Goal: Communication & Community: Answer question/provide support

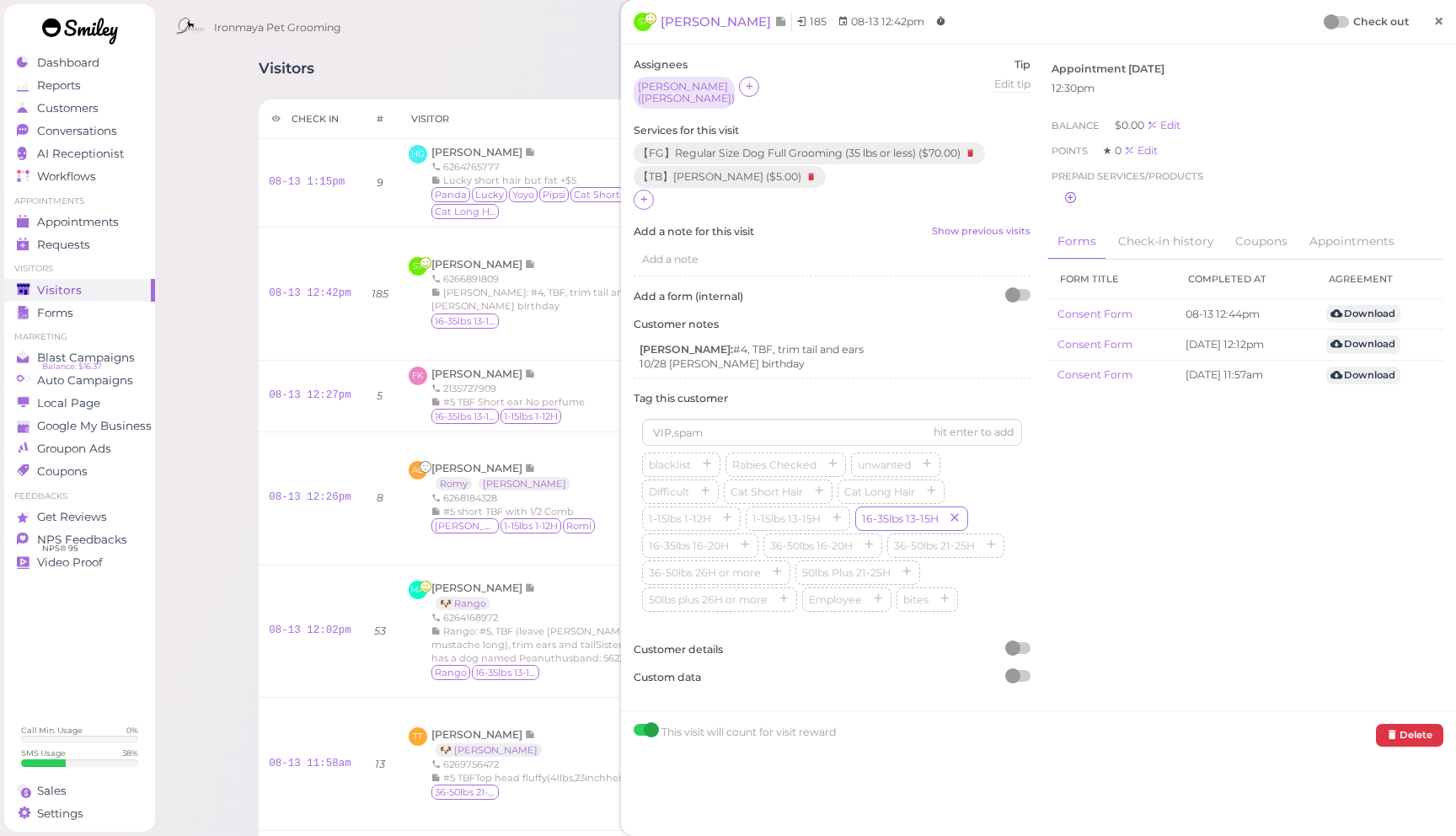
click at [1444, 27] on link "×" at bounding box center [1439, 23] width 32 height 40
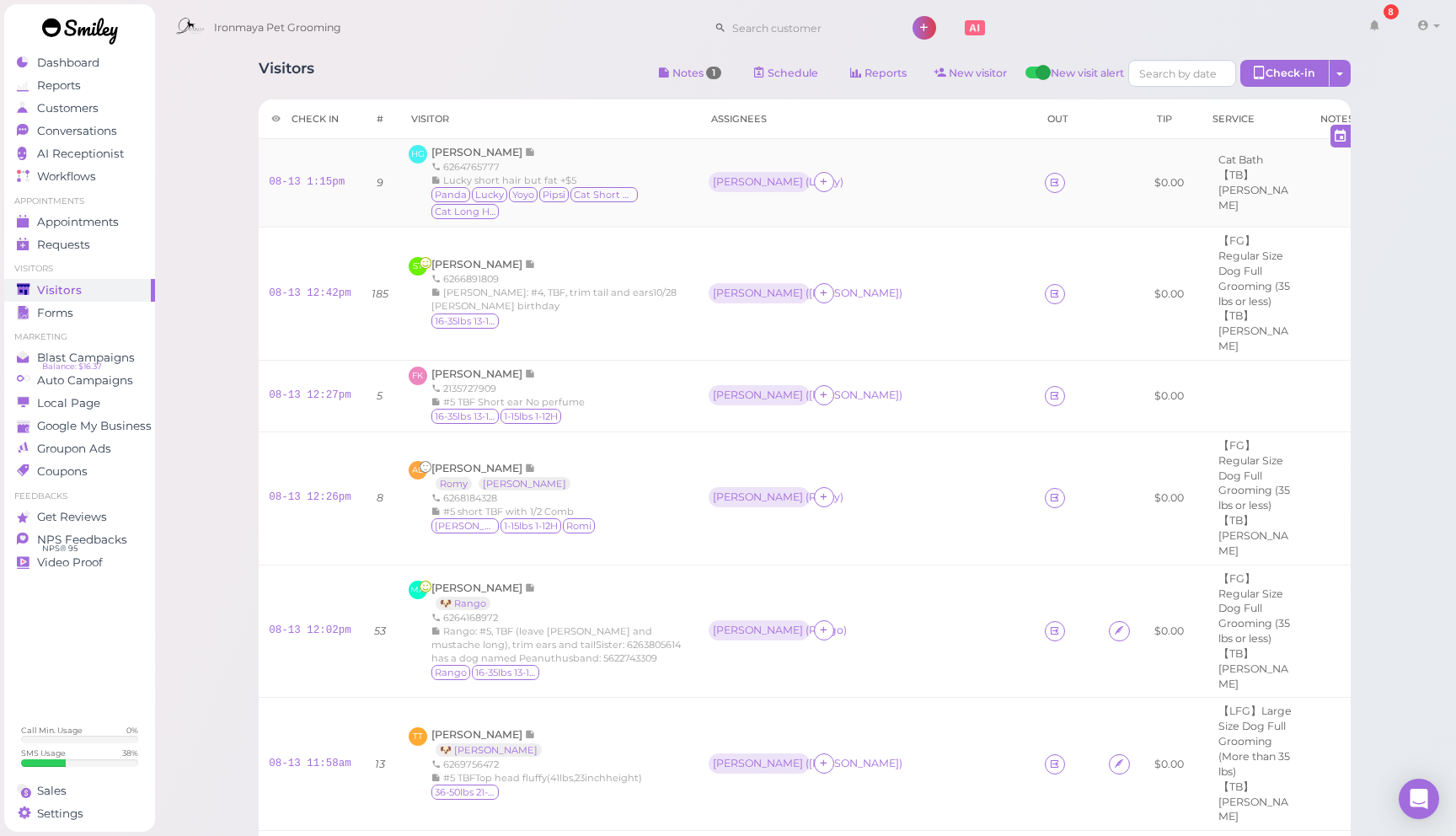
click at [814, 217] on td "Emma ( Lucky )" at bounding box center [866, 183] width 336 height 88
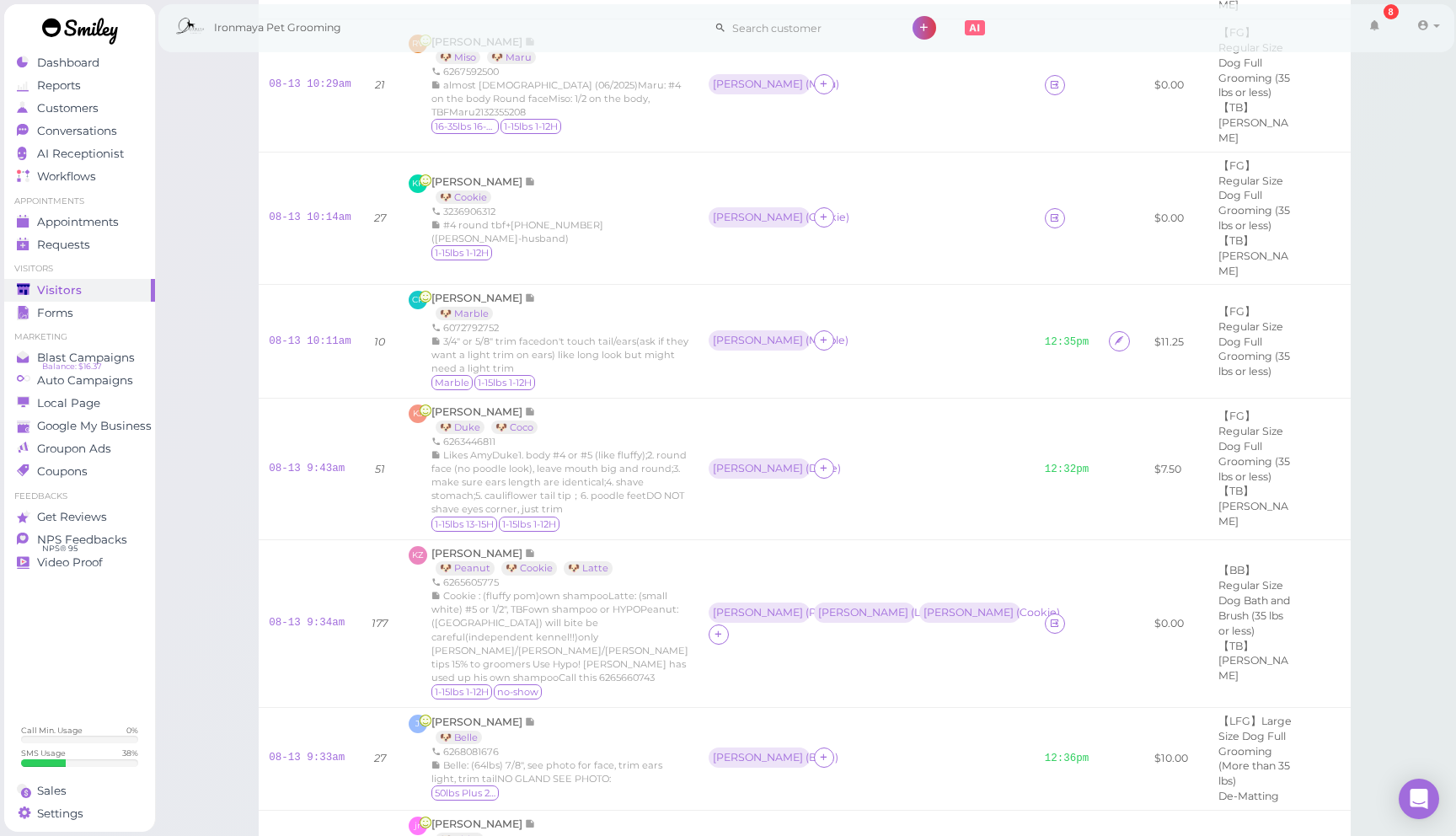
scroll to position [664, 0]
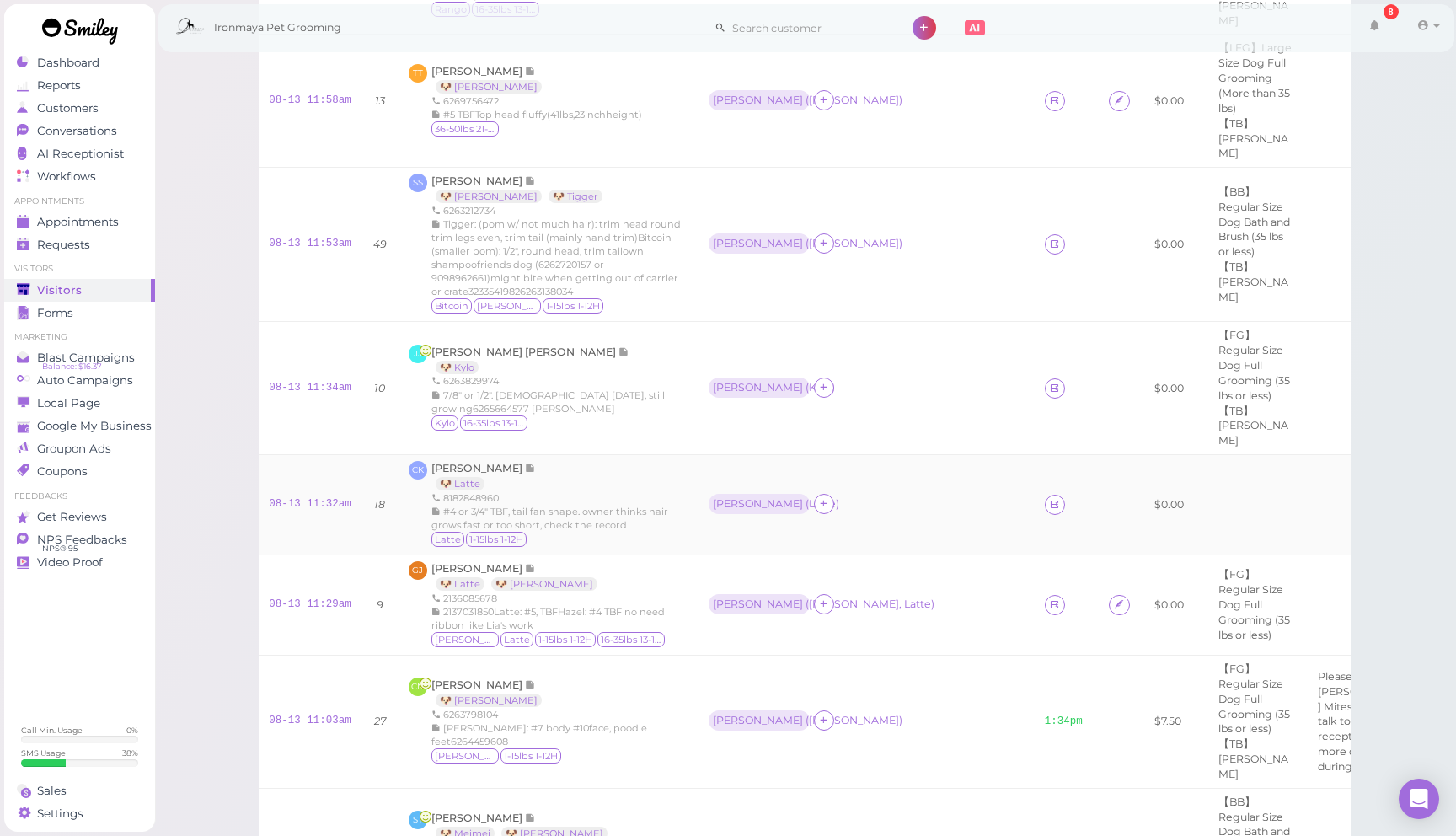
click at [790, 494] on div "Cody ( Latte )" at bounding box center [866, 504] width 316 height 22
click at [816, 377] on div "Dennis ( Kylo )" at bounding box center [866, 388] width 316 height 22
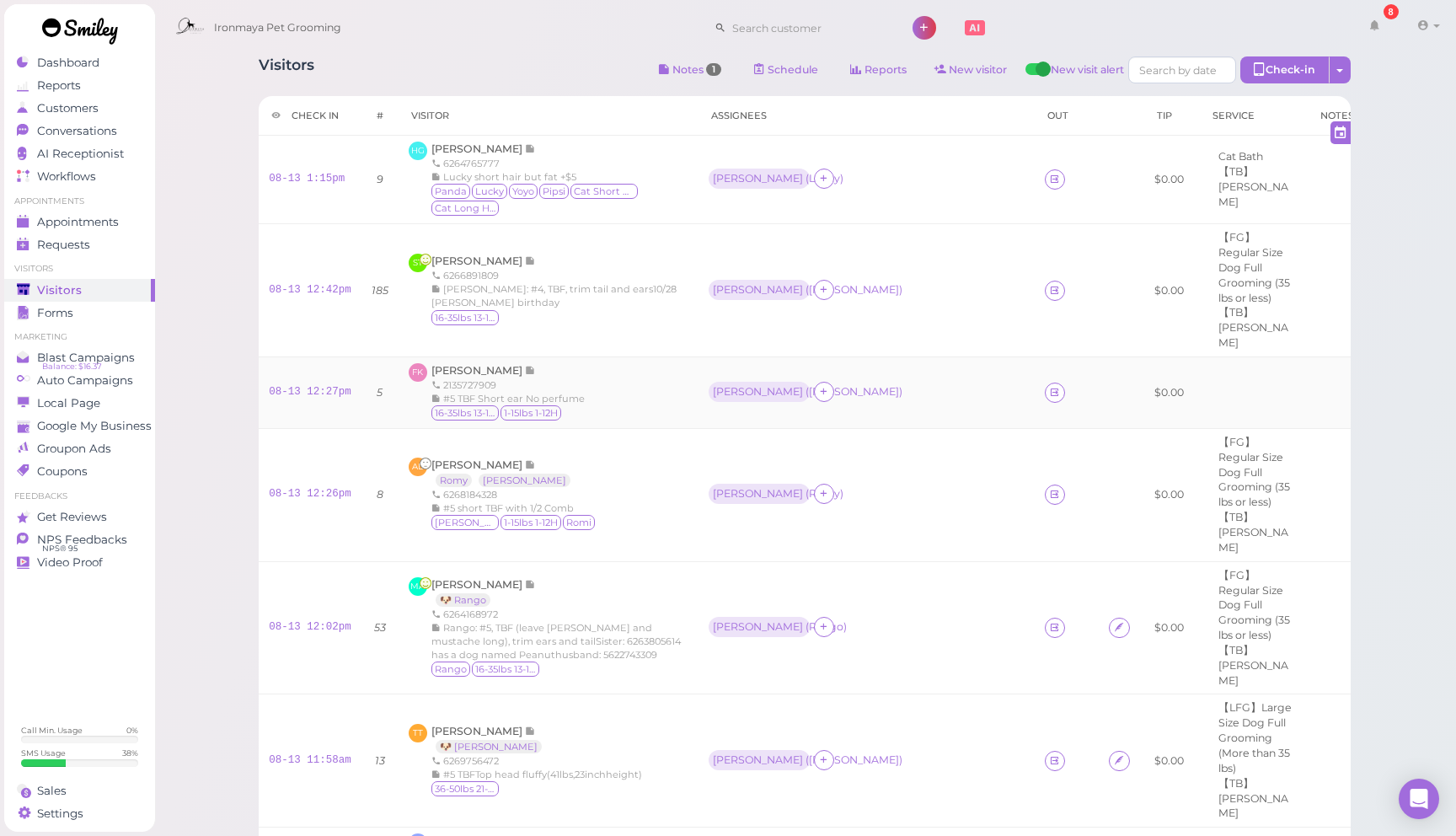
scroll to position [6, 0]
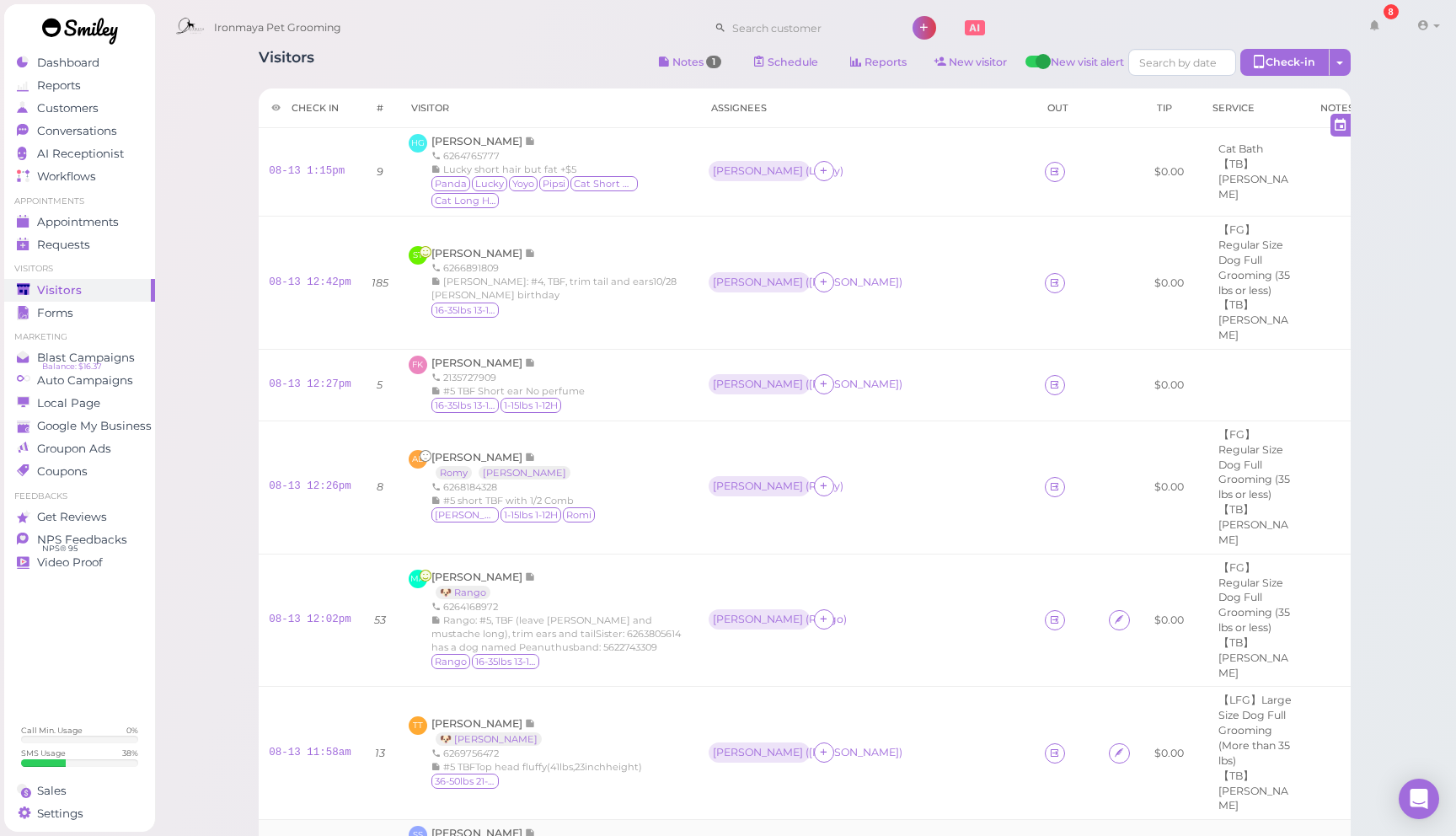
scroll to position [0, 0]
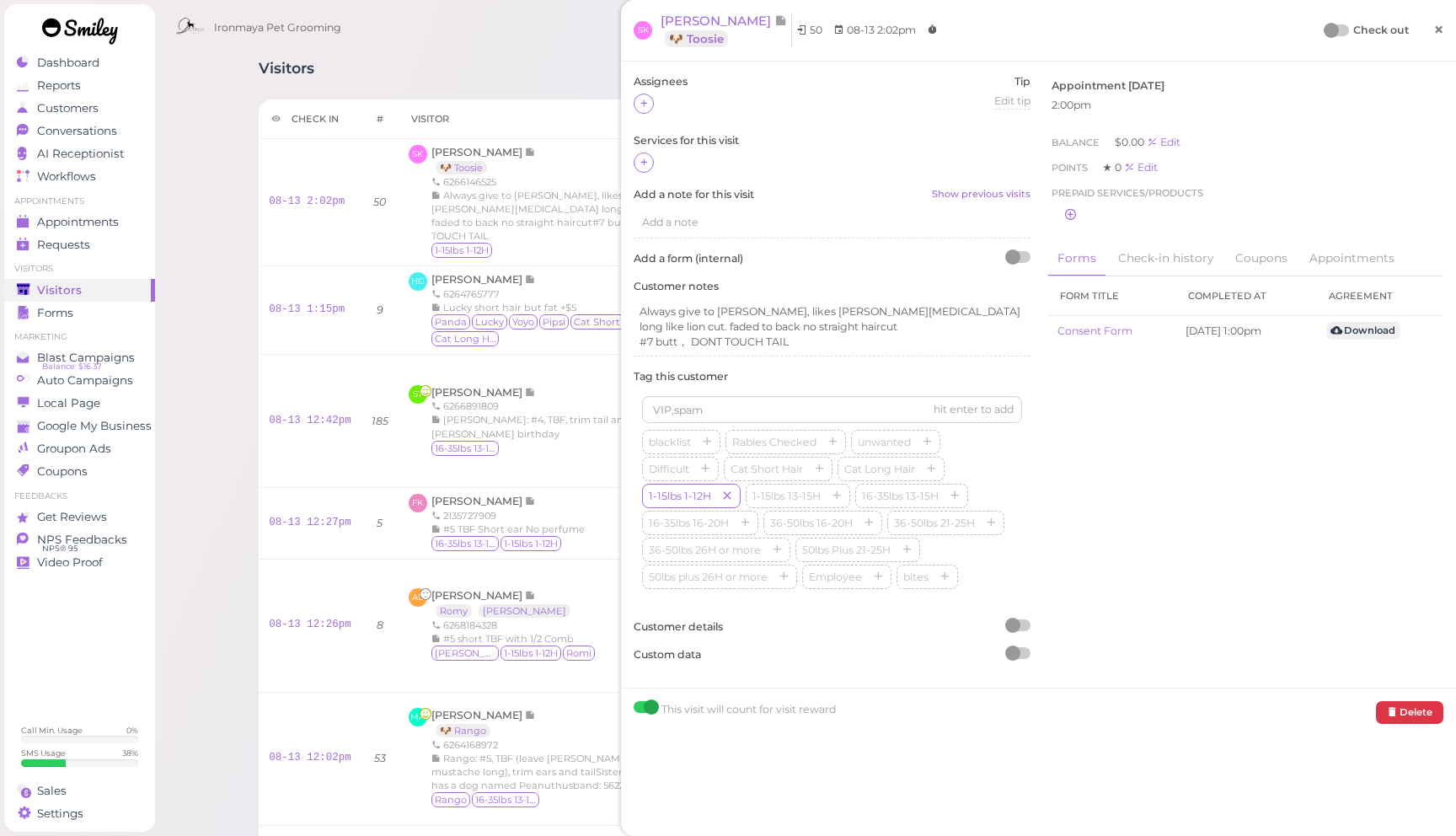
click at [1437, 30] on span "×" at bounding box center [1439, 30] width 11 height 23
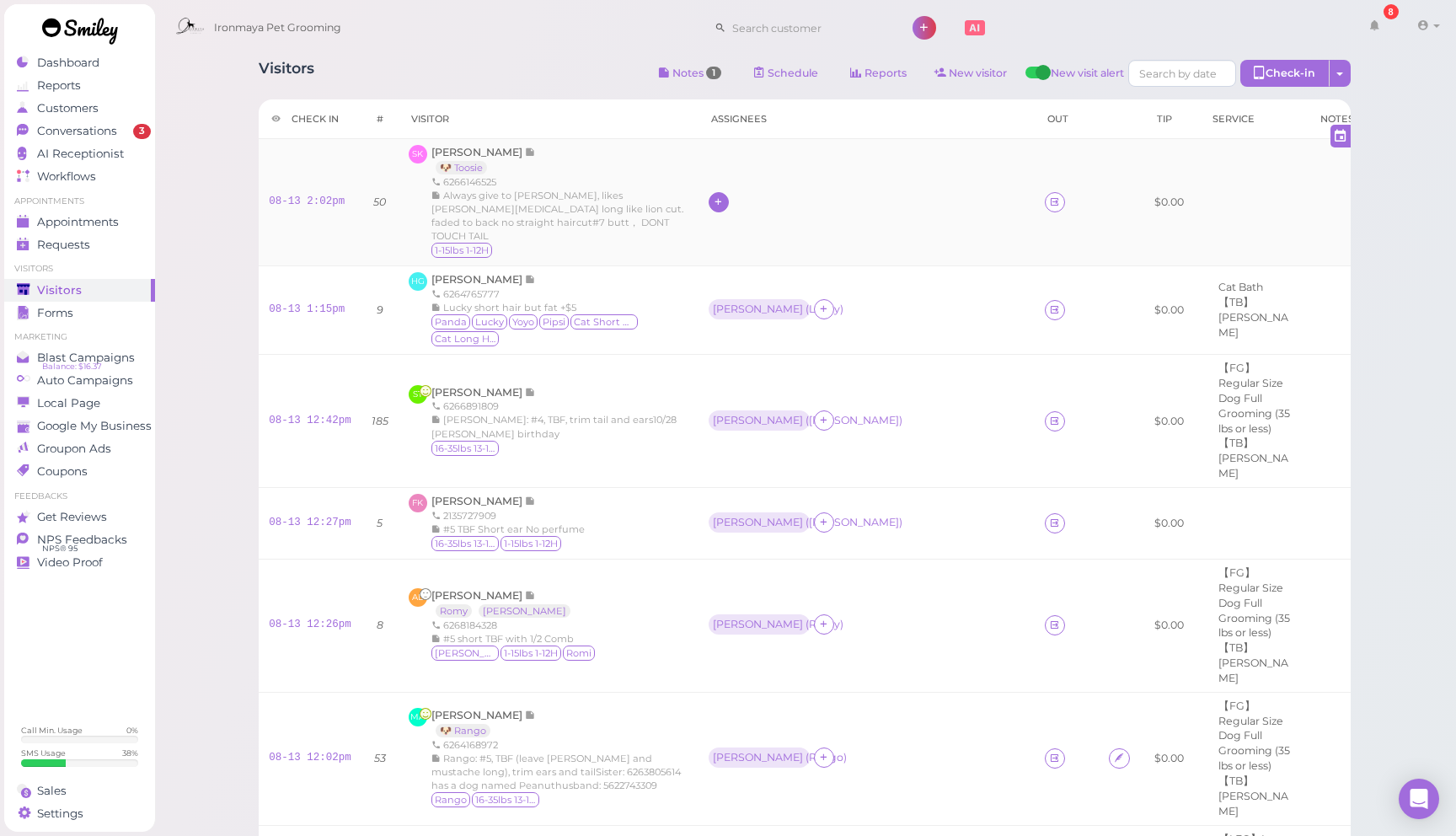
drag, startPoint x: 610, startPoint y: 209, endPoint x: 620, endPoint y: 213, distance: 10.8
click at [713, 208] on icon at bounding box center [719, 202] width 11 height 13
click at [646, 408] on span "[PERSON_NAME]" at bounding box center [656, 413] width 90 height 13
click at [713, 206] on div "[PERSON_NAME]" at bounding box center [758, 201] width 90 height 12
click at [659, 283] on span "Select pets" at bounding box center [643, 283] width 59 height 19
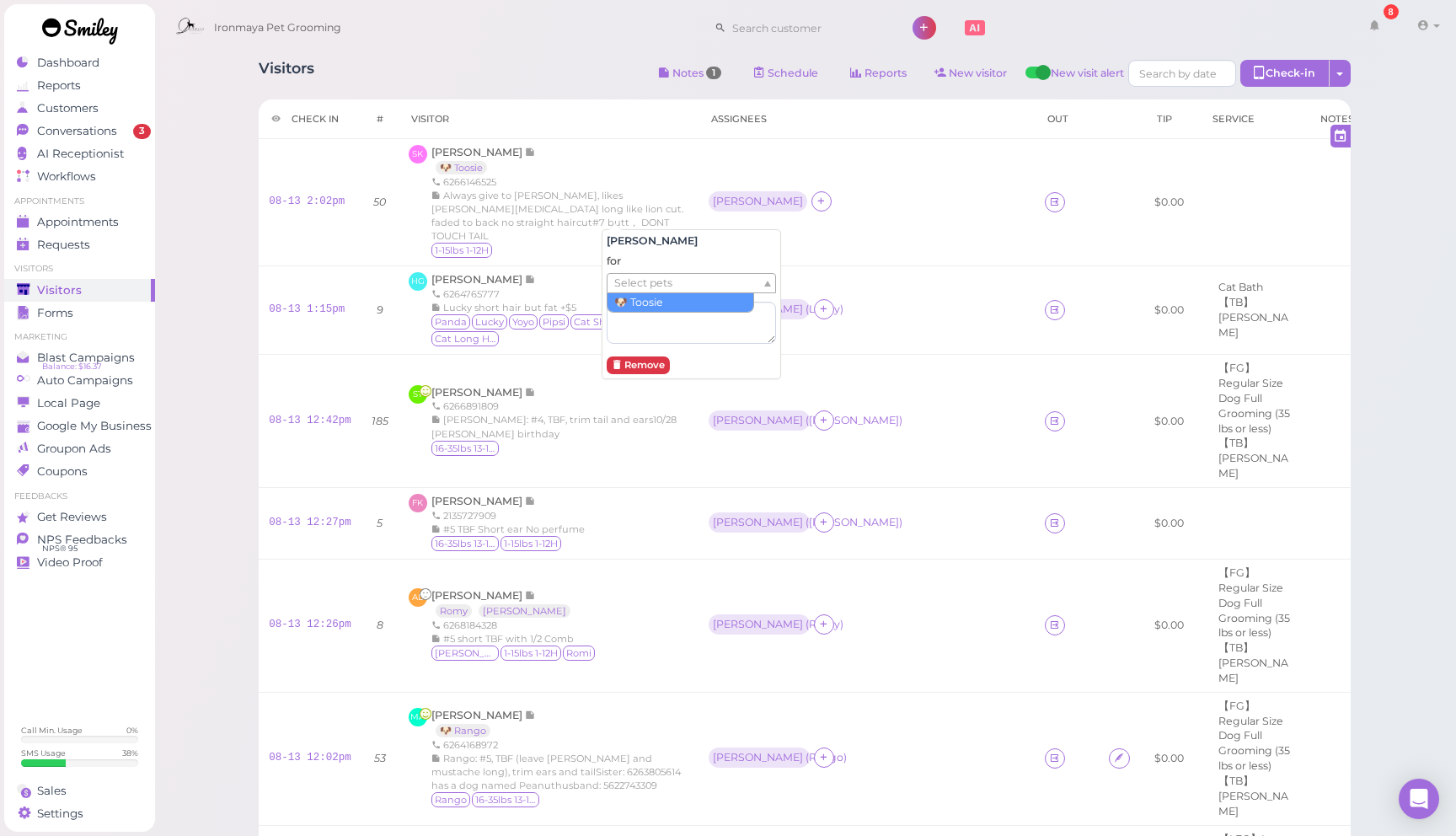
drag, startPoint x: 655, startPoint y: 299, endPoint x: 745, endPoint y: 238, distance: 108.7
click at [762, 214] on div "Dennis ( Toosie )" at bounding box center [866, 202] width 316 height 22
click at [318, 207] on link "08-13 2:02pm" at bounding box center [307, 201] width 76 height 12
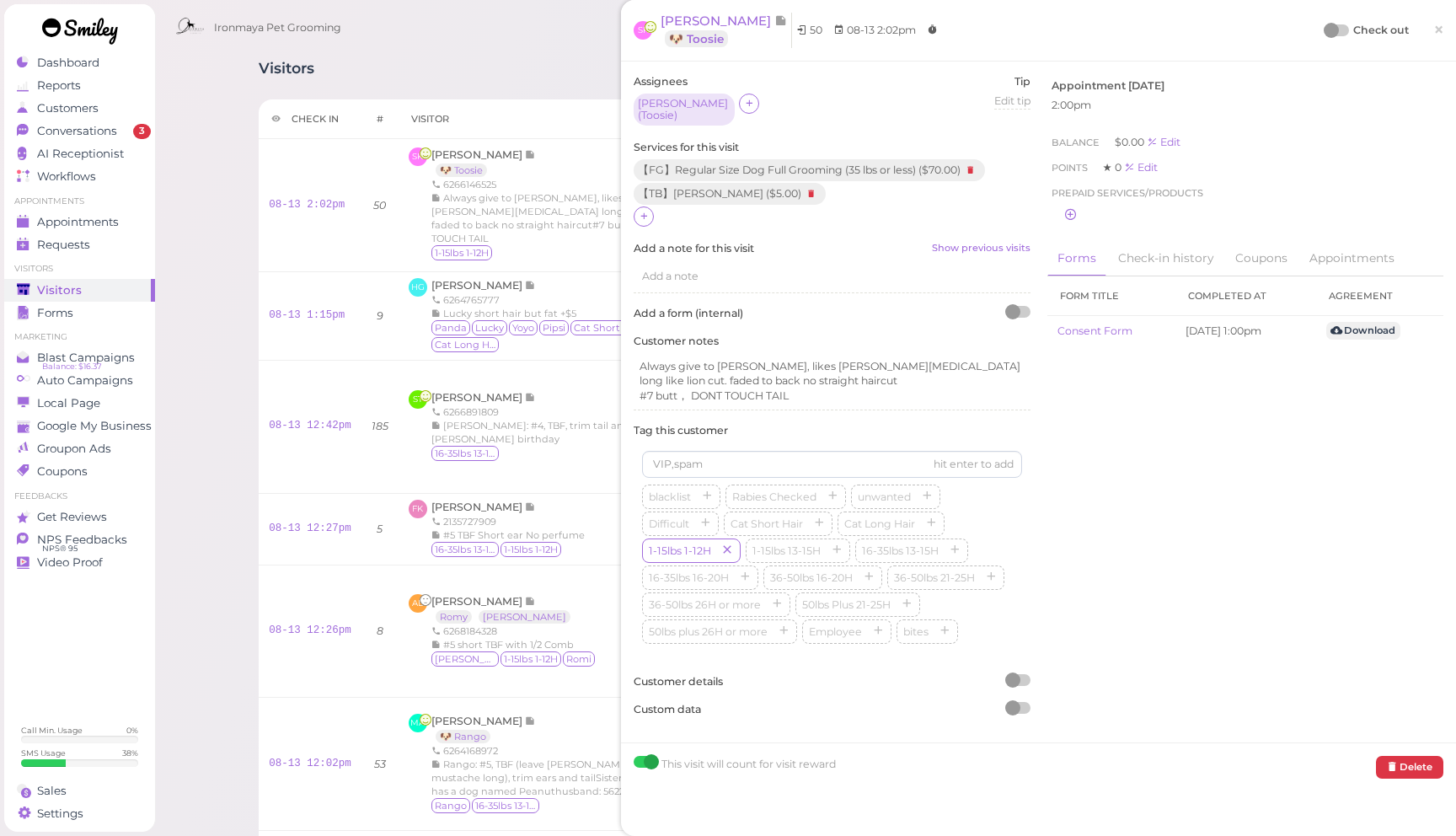
click at [1438, 30] on span "×" at bounding box center [1439, 30] width 11 height 23
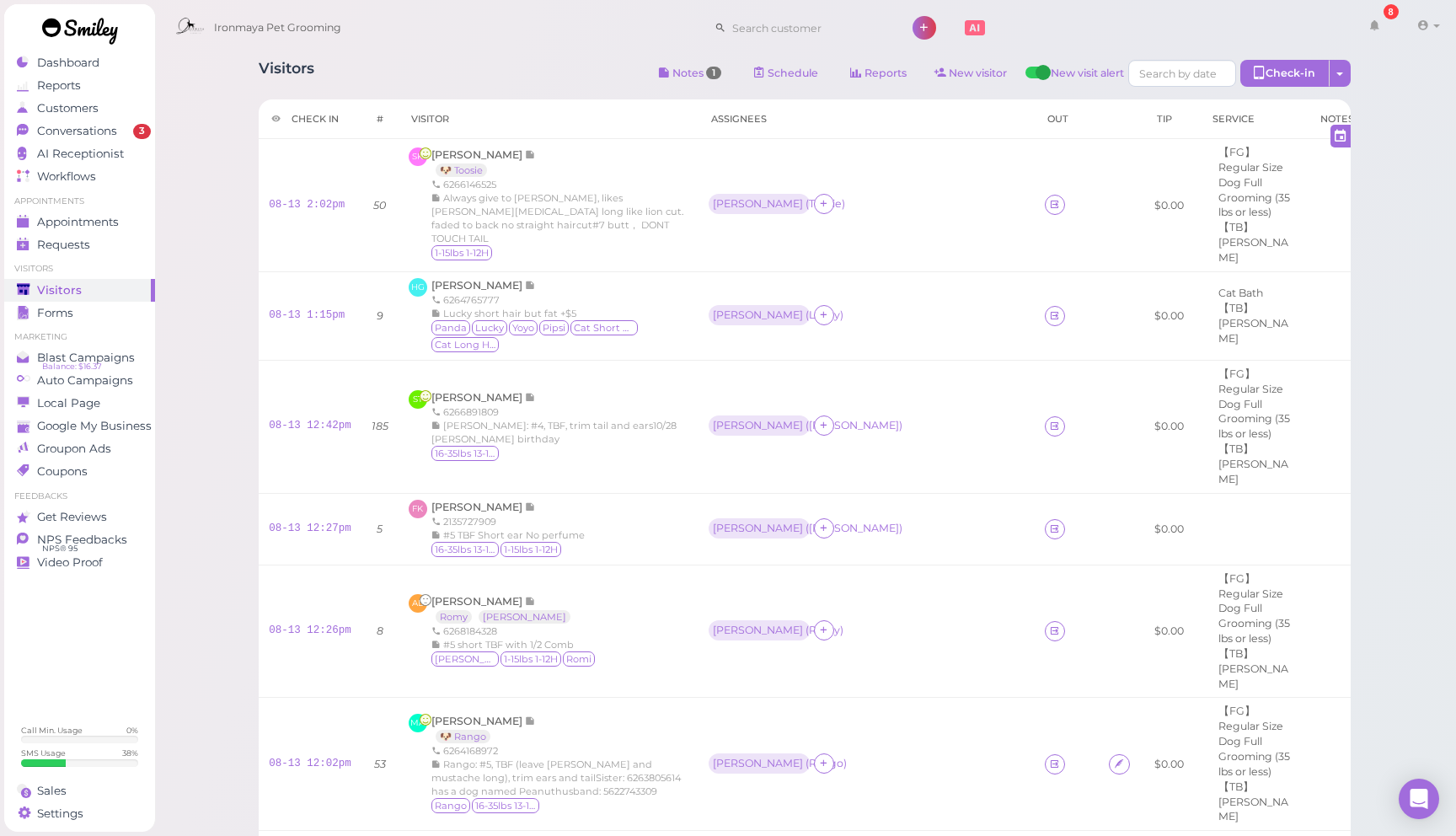
click at [827, 132] on th "Assignees" at bounding box center [866, 119] width 336 height 40
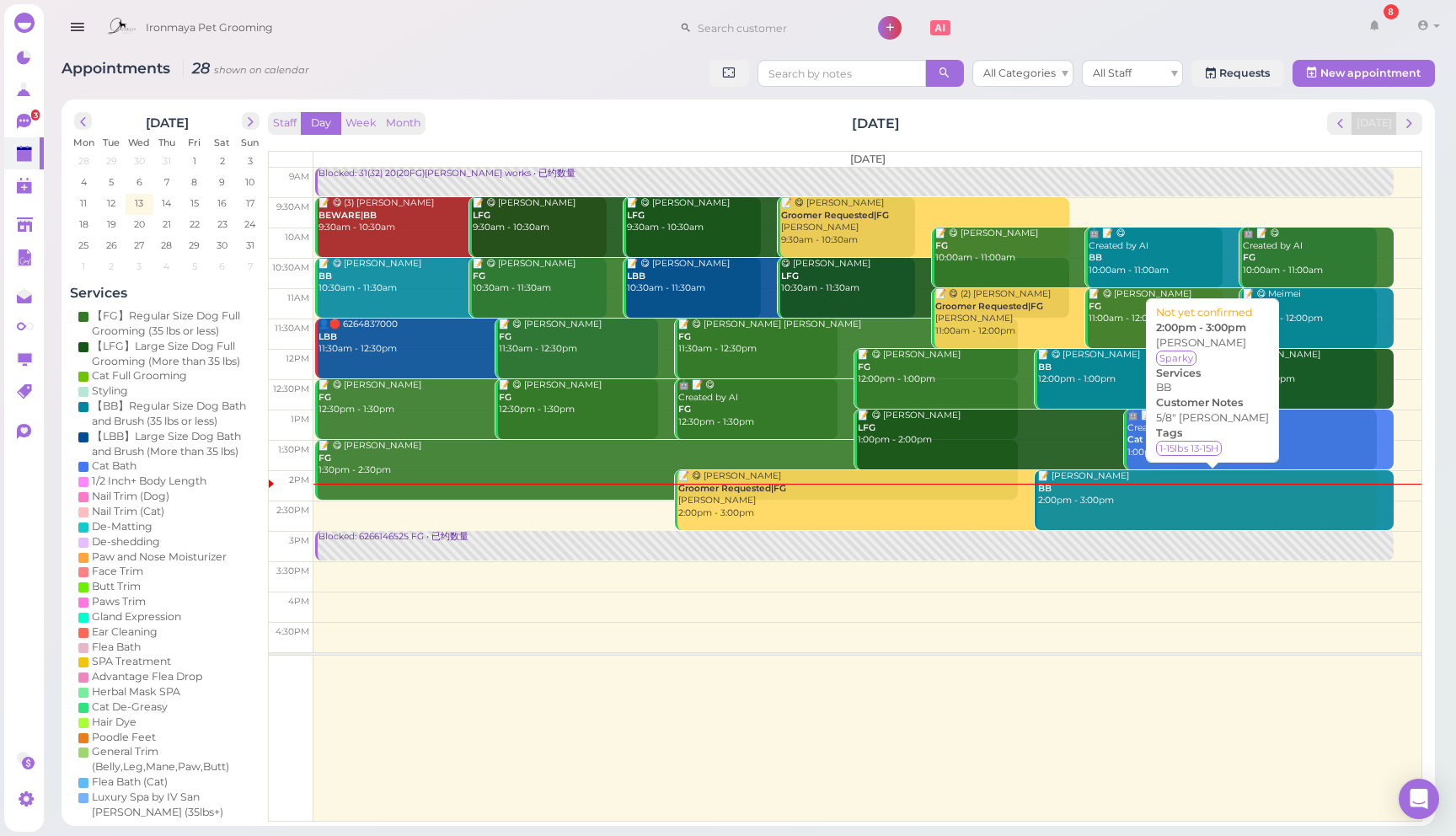
click at [1109, 502] on div "📝 Rong Zhou BB 2:00pm - 3:00pm" at bounding box center [1216, 488] width 357 height 37
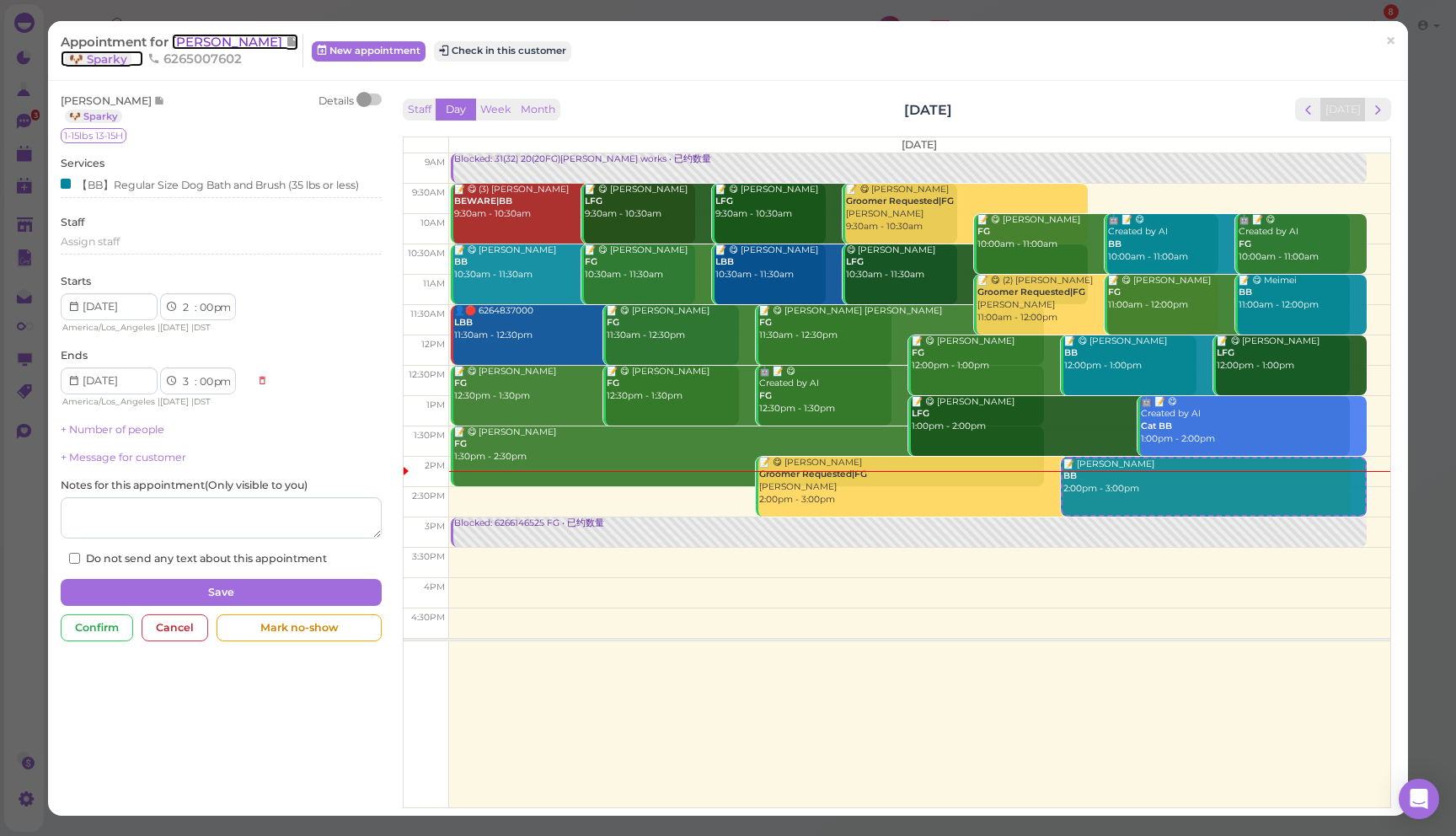
click at [191, 47] on span "[PERSON_NAME]" at bounding box center [229, 41] width 113 height 16
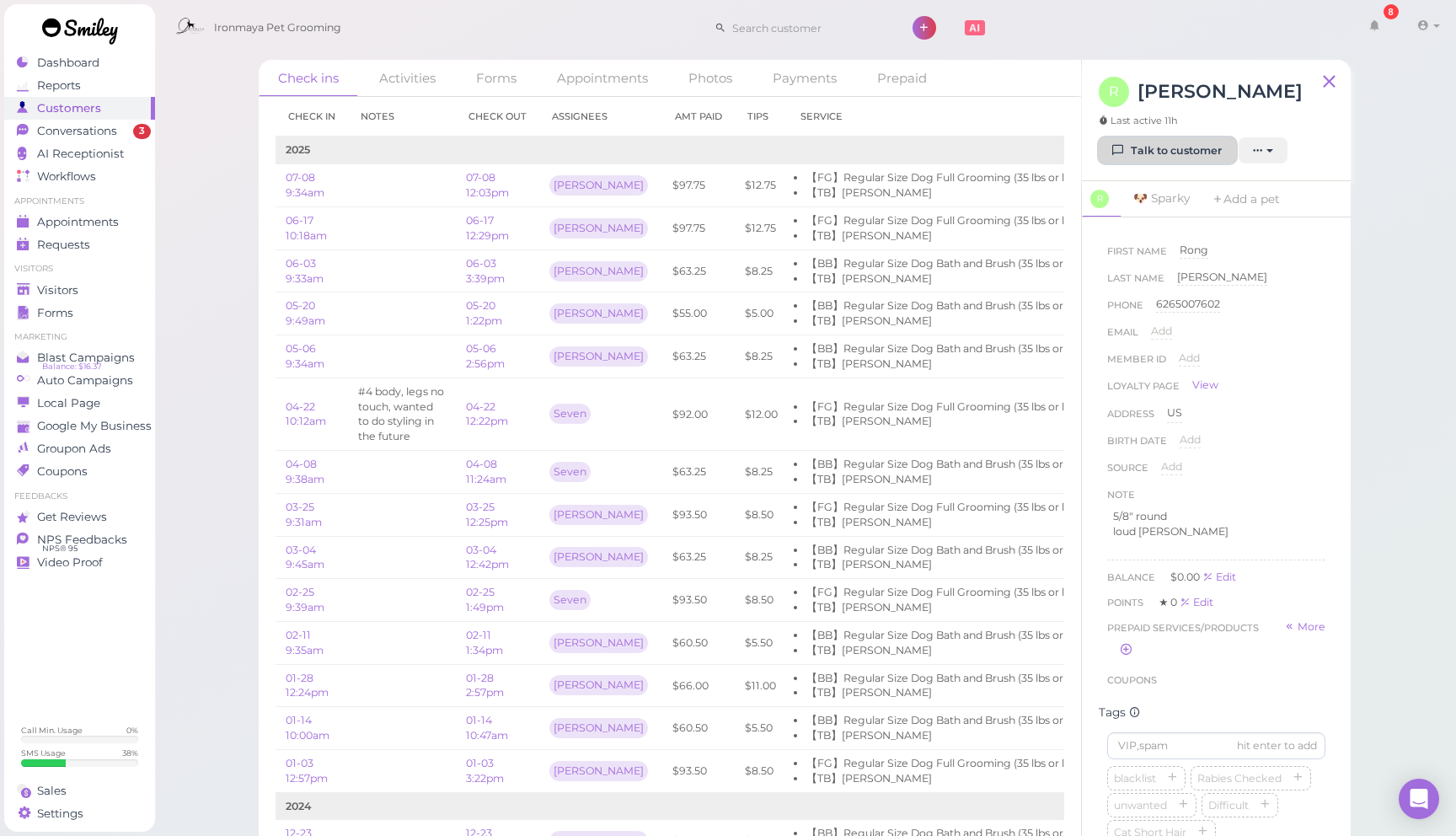
click at [1143, 151] on link "Talk to customer" at bounding box center [1167, 151] width 138 height 27
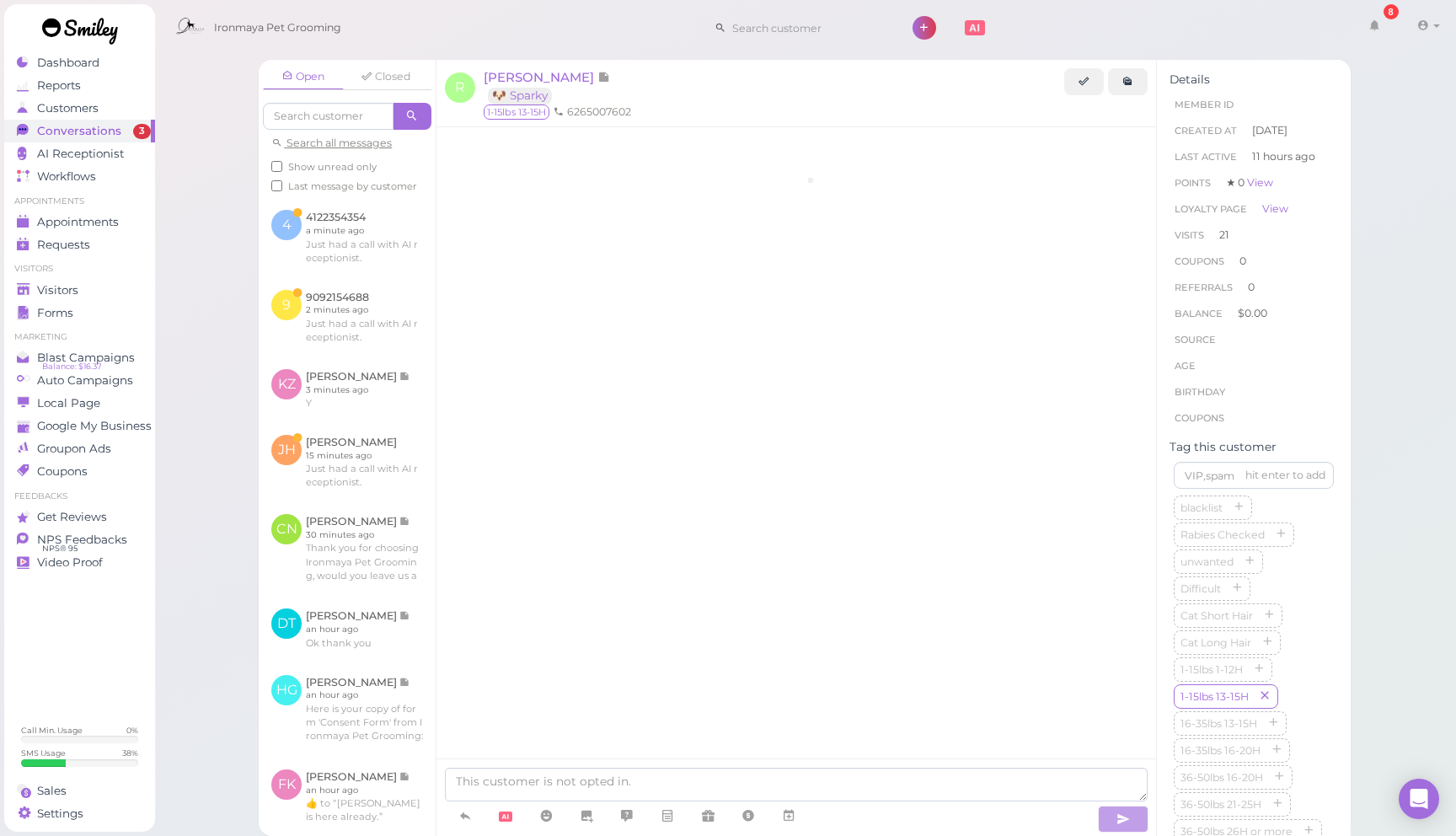
scroll to position [2311, 0]
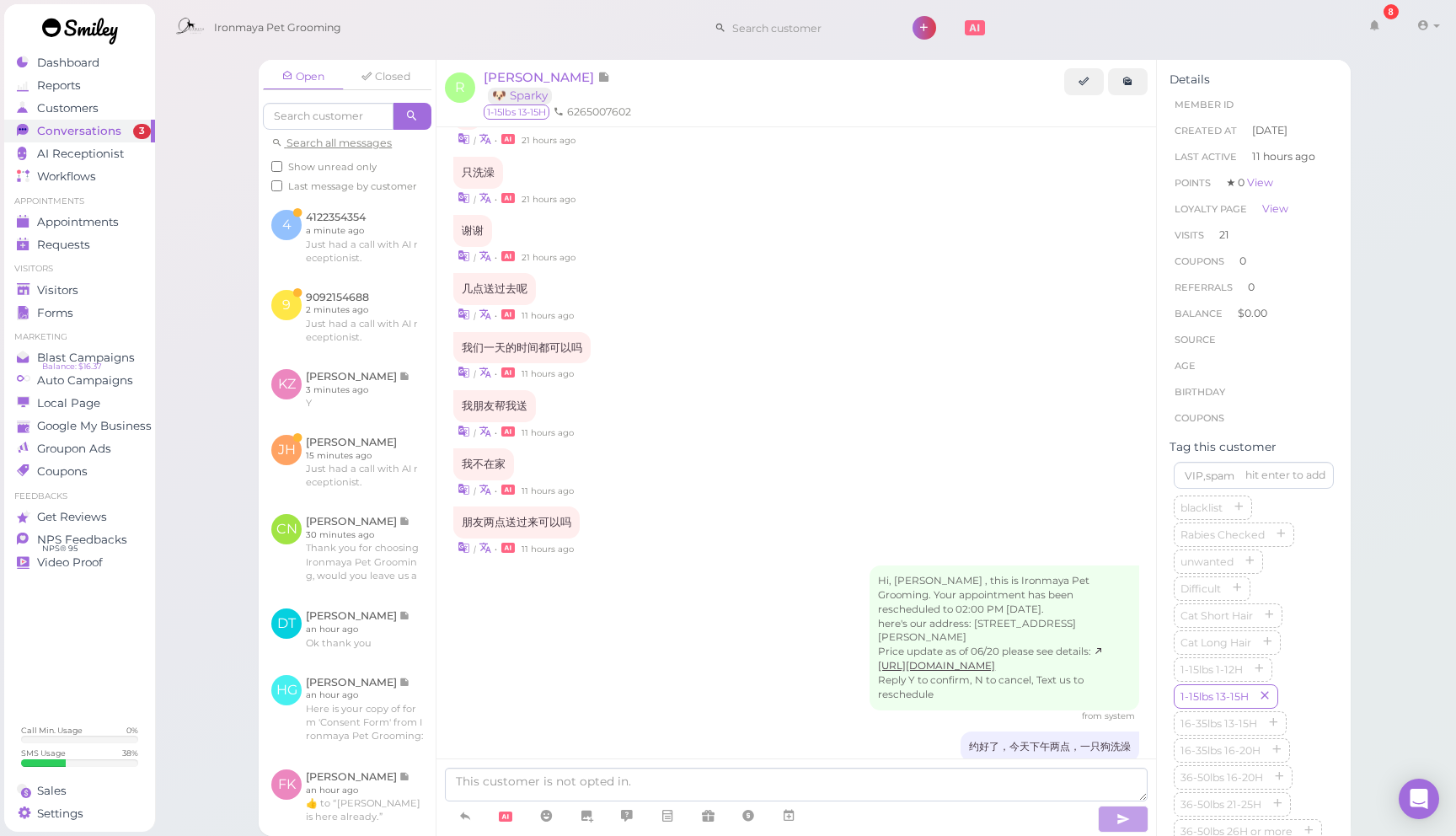
click at [532, 673] on div "Hi, [PERSON_NAME] , this is Ironmaya Pet Grooming. Your appointment has been re…" at bounding box center [796, 644] width 686 height 158
click at [531, 673] on div "Hi, [PERSON_NAME] , this is Ironmaya Pet Grooming. Your appointment has been re…" at bounding box center [796, 644] width 686 height 158
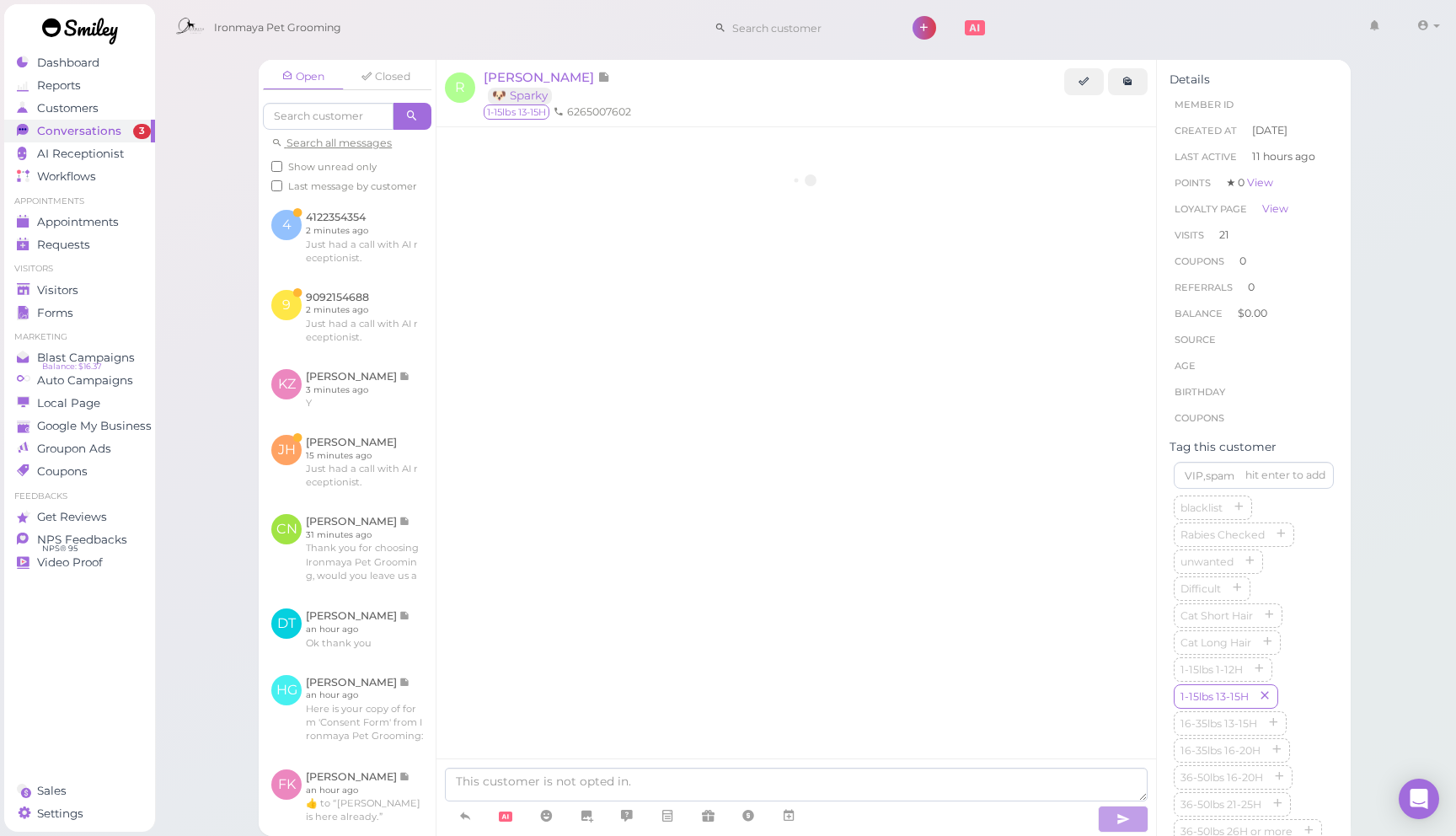
scroll to position [2311, 0]
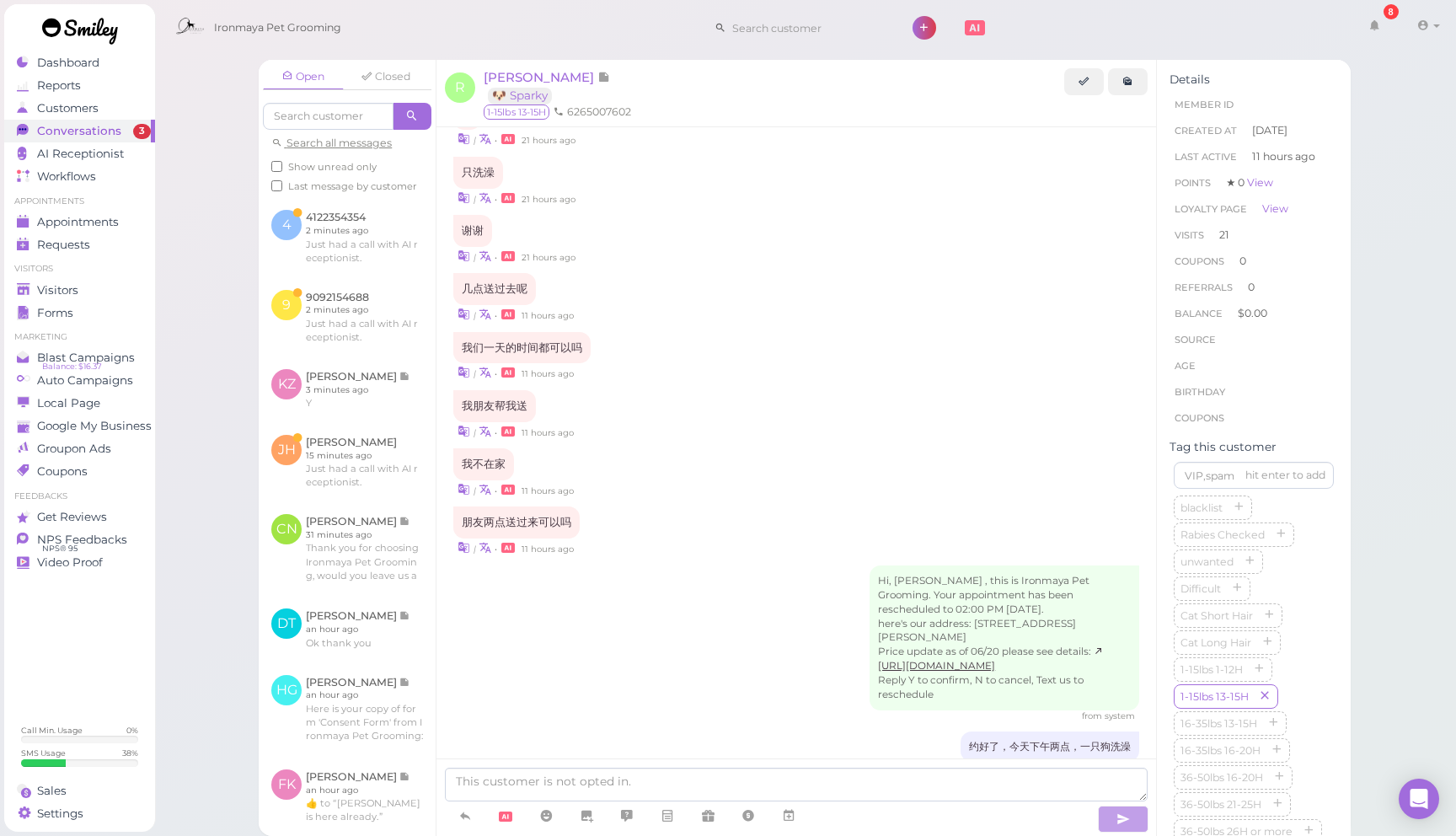
drag, startPoint x: 467, startPoint y: 813, endPoint x: 487, endPoint y: 734, distance: 81.5
click at [467, 811] on icon at bounding box center [465, 816] width 14 height 17
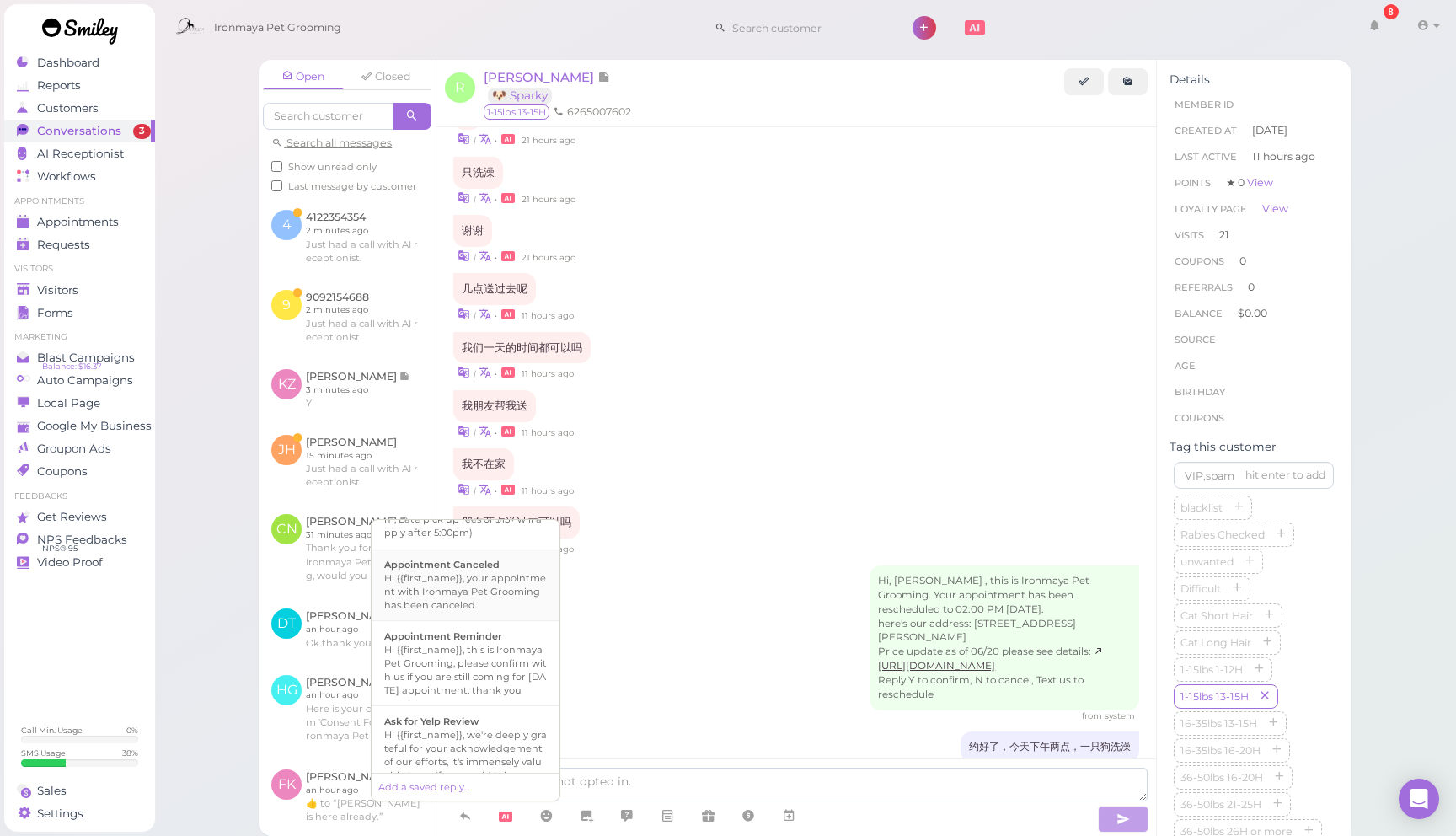
scroll to position [144, 0]
click at [506, 680] on div "Hi {{first_name}}, this is Ironmaya Pet Grooming, please confirm with us if you…" at bounding box center [466, 668] width 163 height 54
type textarea "Hi {{first_name}}, this is Ironmaya Pet Grooming, please confirm with us if you…"
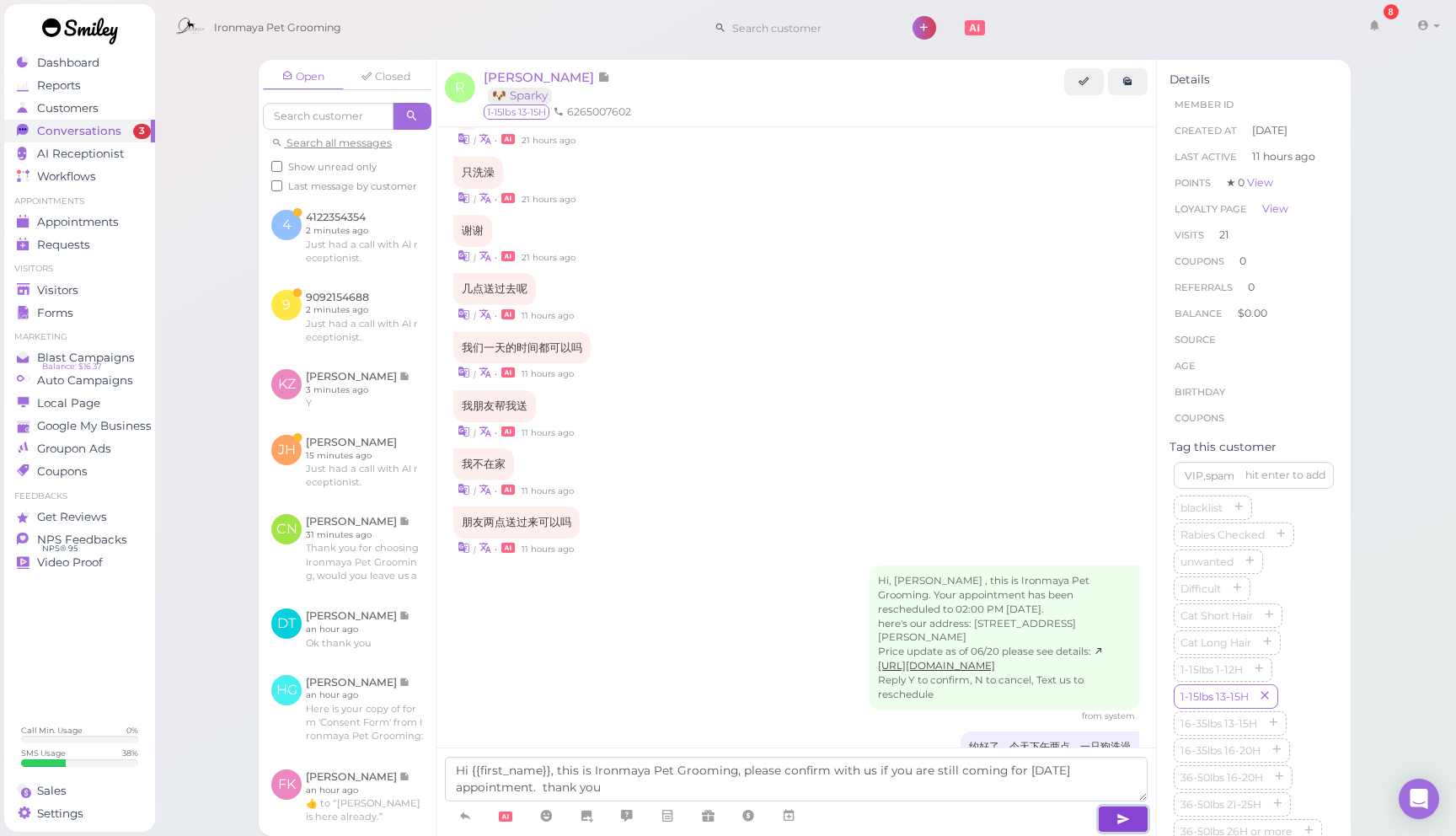
click at [1139, 812] on button "button" at bounding box center [1123, 820] width 50 height 27
click at [776, 650] on div "Hi, [PERSON_NAME] , this is Ironmaya Pet Grooming. Your appointment has been re…" at bounding box center [796, 644] width 686 height 158
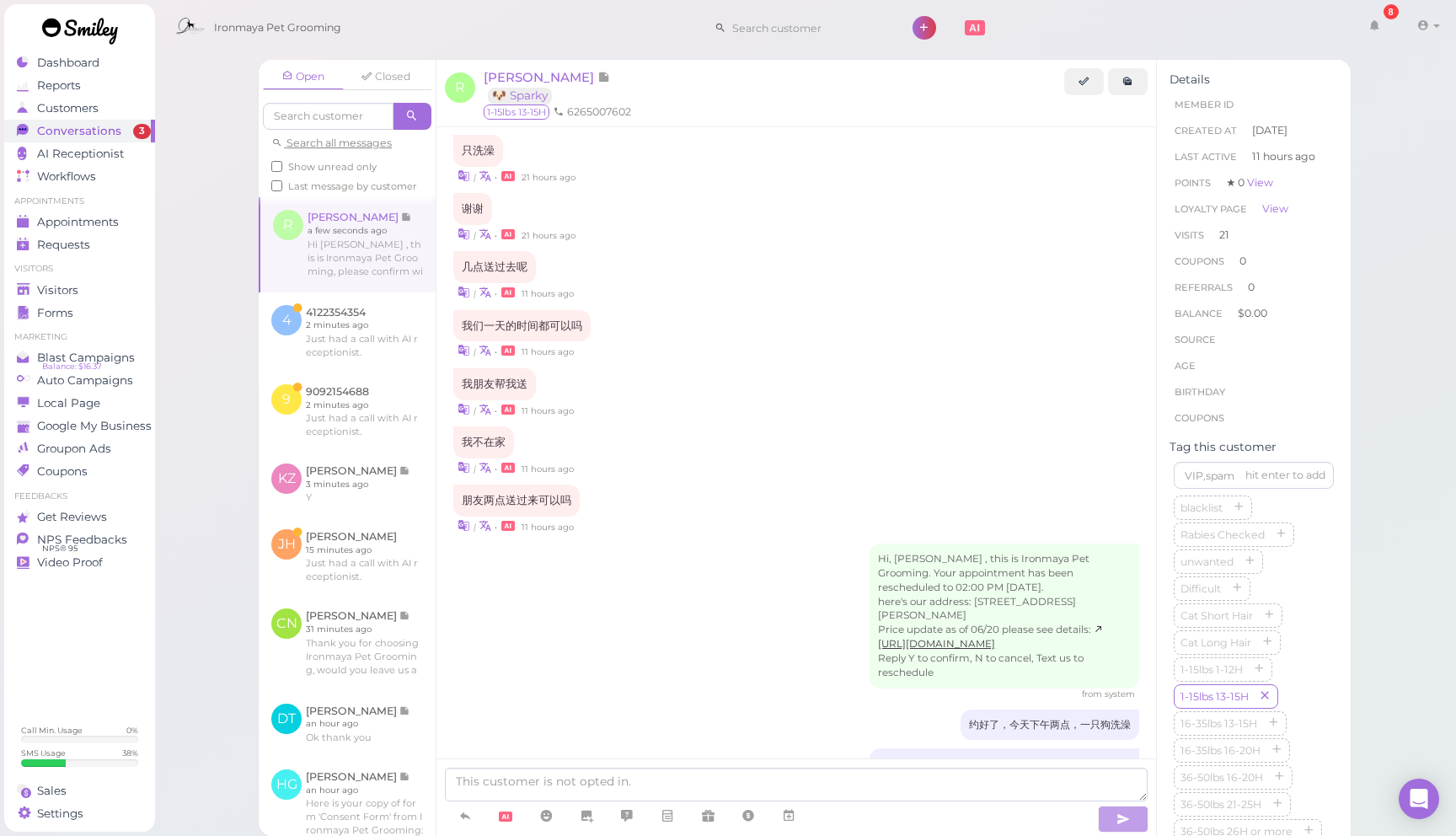
scroll to position [2378, 0]
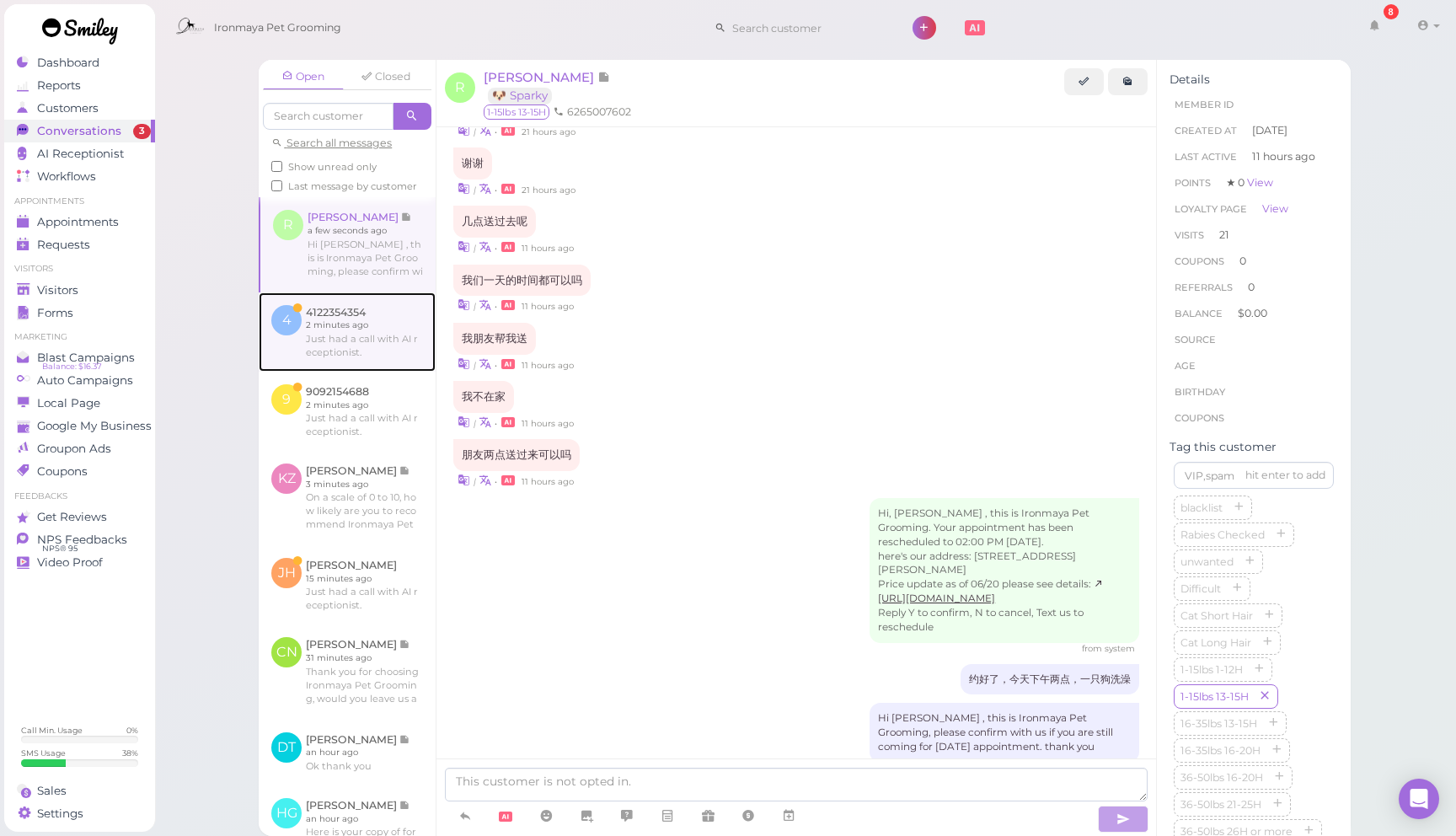
click at [323, 349] on link at bounding box center [347, 332] width 177 height 79
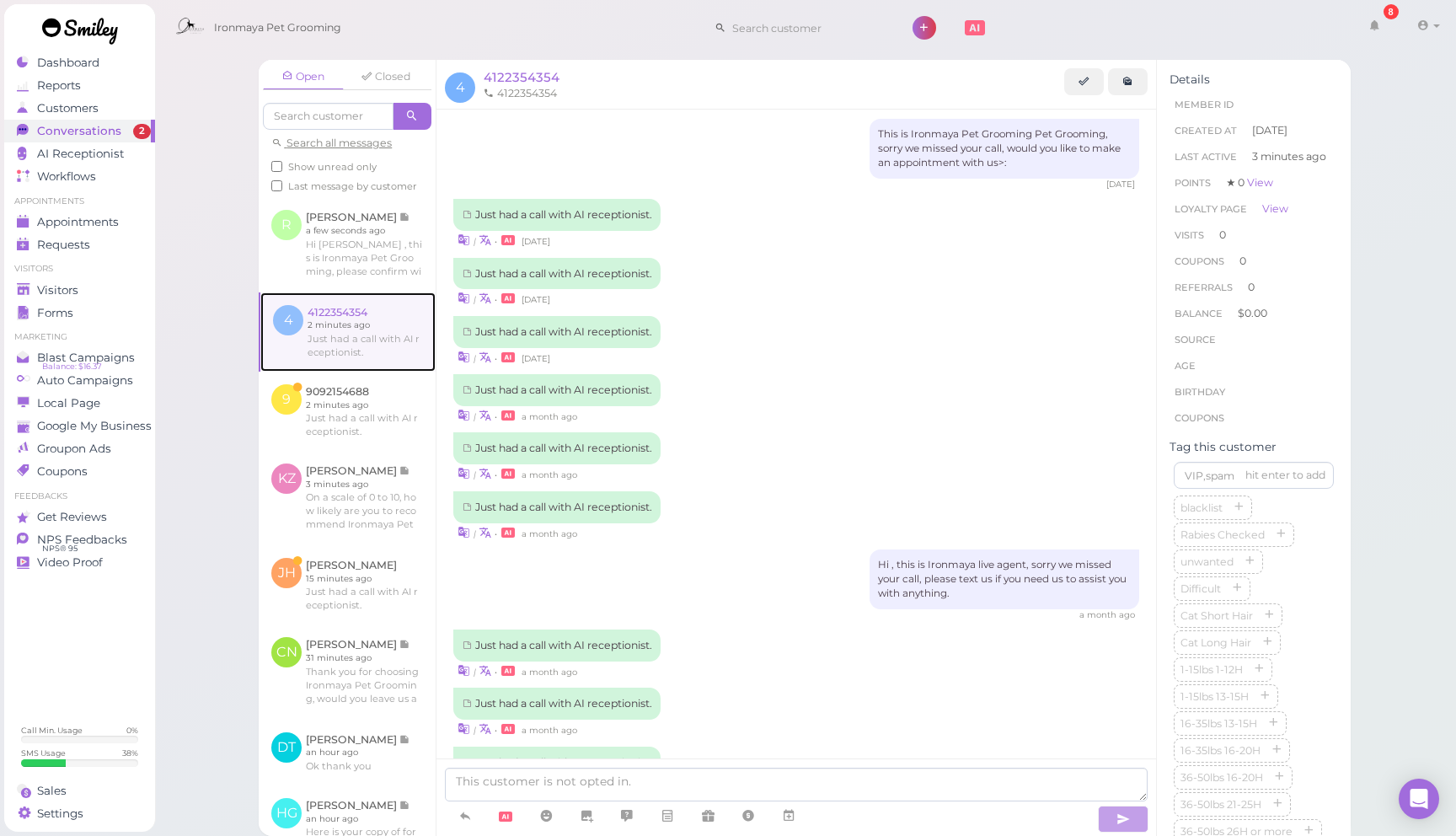
scroll to position [477, 0]
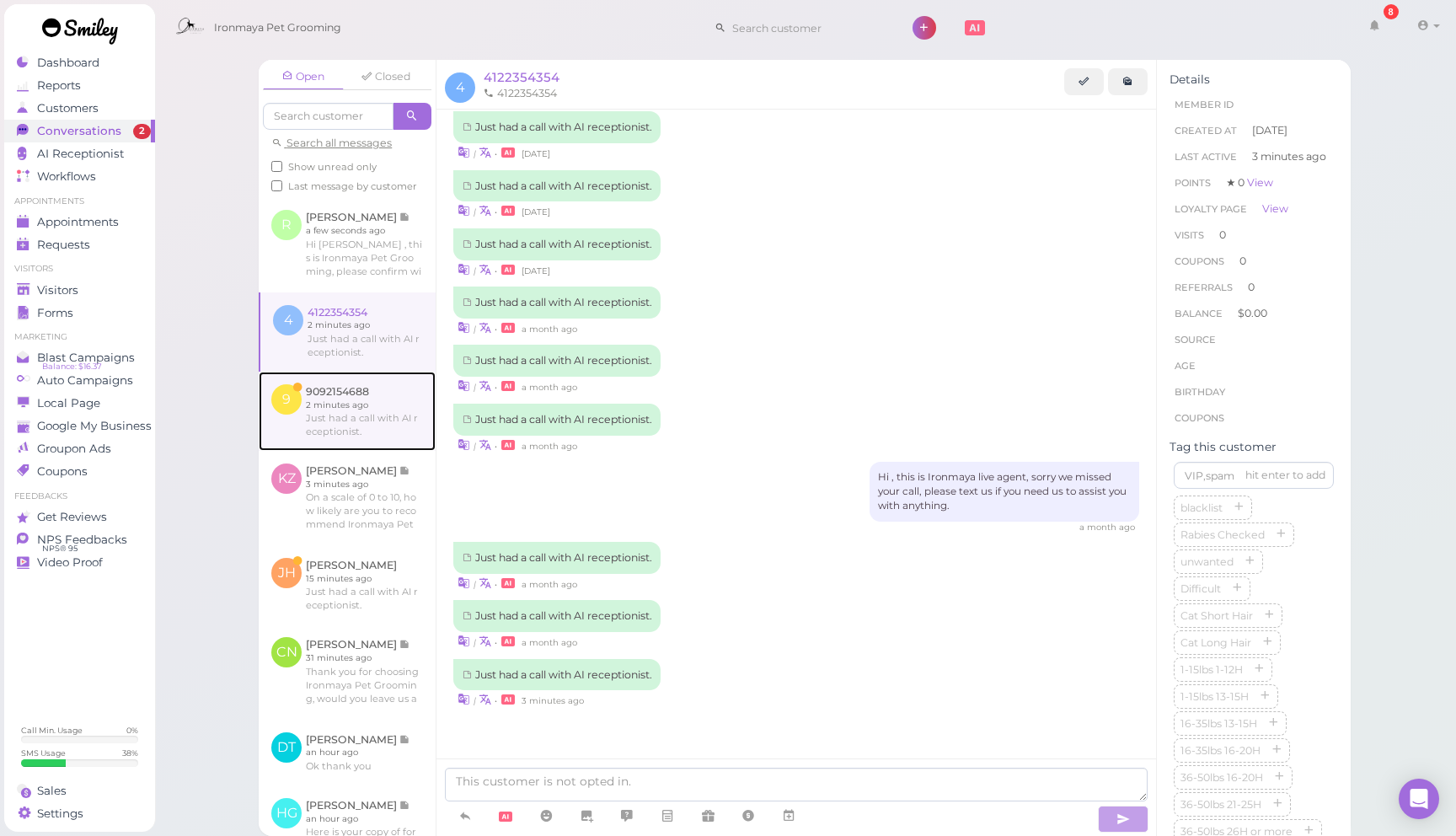
click at [353, 408] on link at bounding box center [347, 412] width 177 height 79
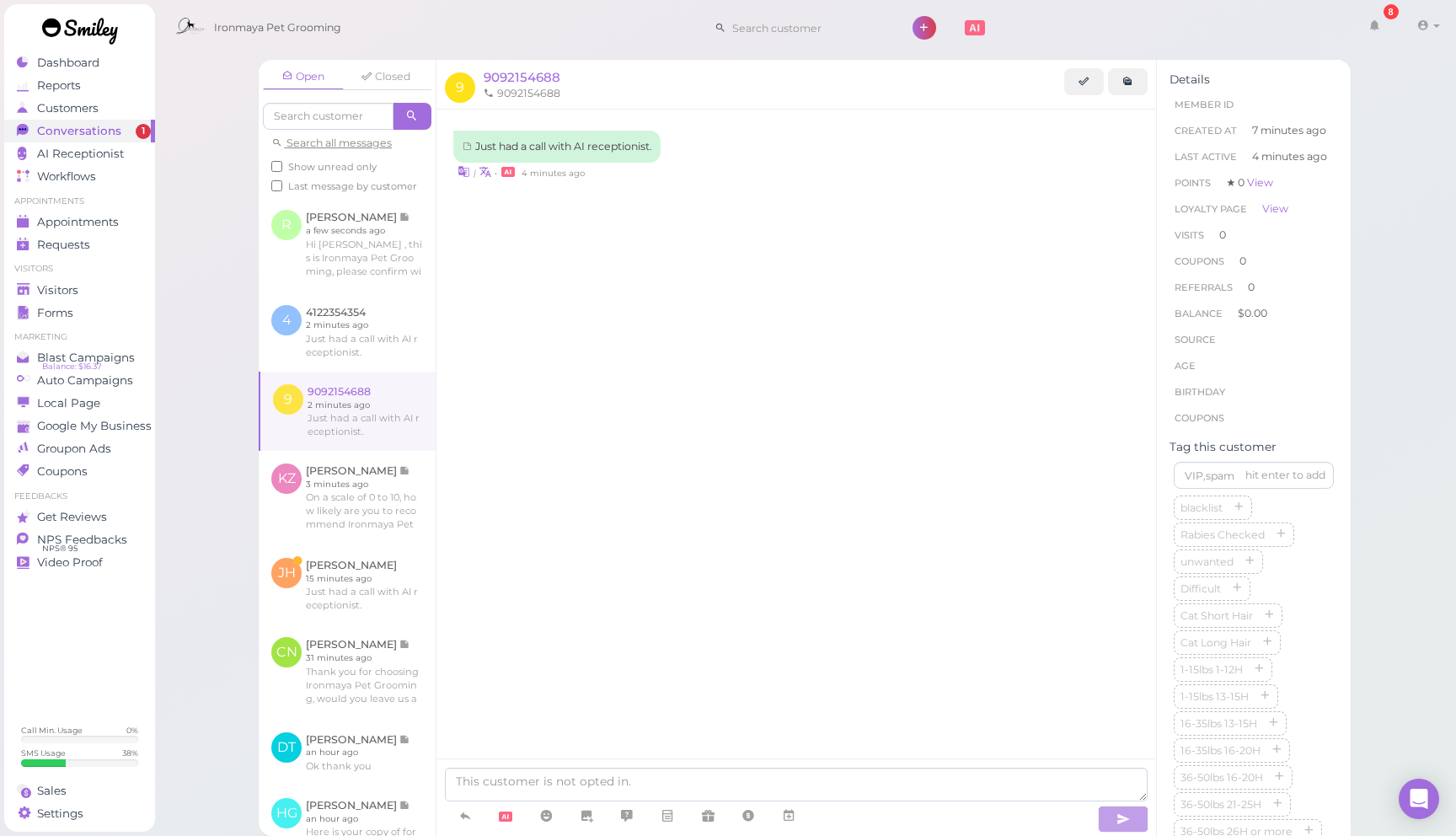
click at [482, 732] on div "Just had a call with AI receptionist. | • 4 minutes ago" at bounding box center [796, 458] width 719 height 696
click at [465, 818] on icon at bounding box center [465, 816] width 14 height 17
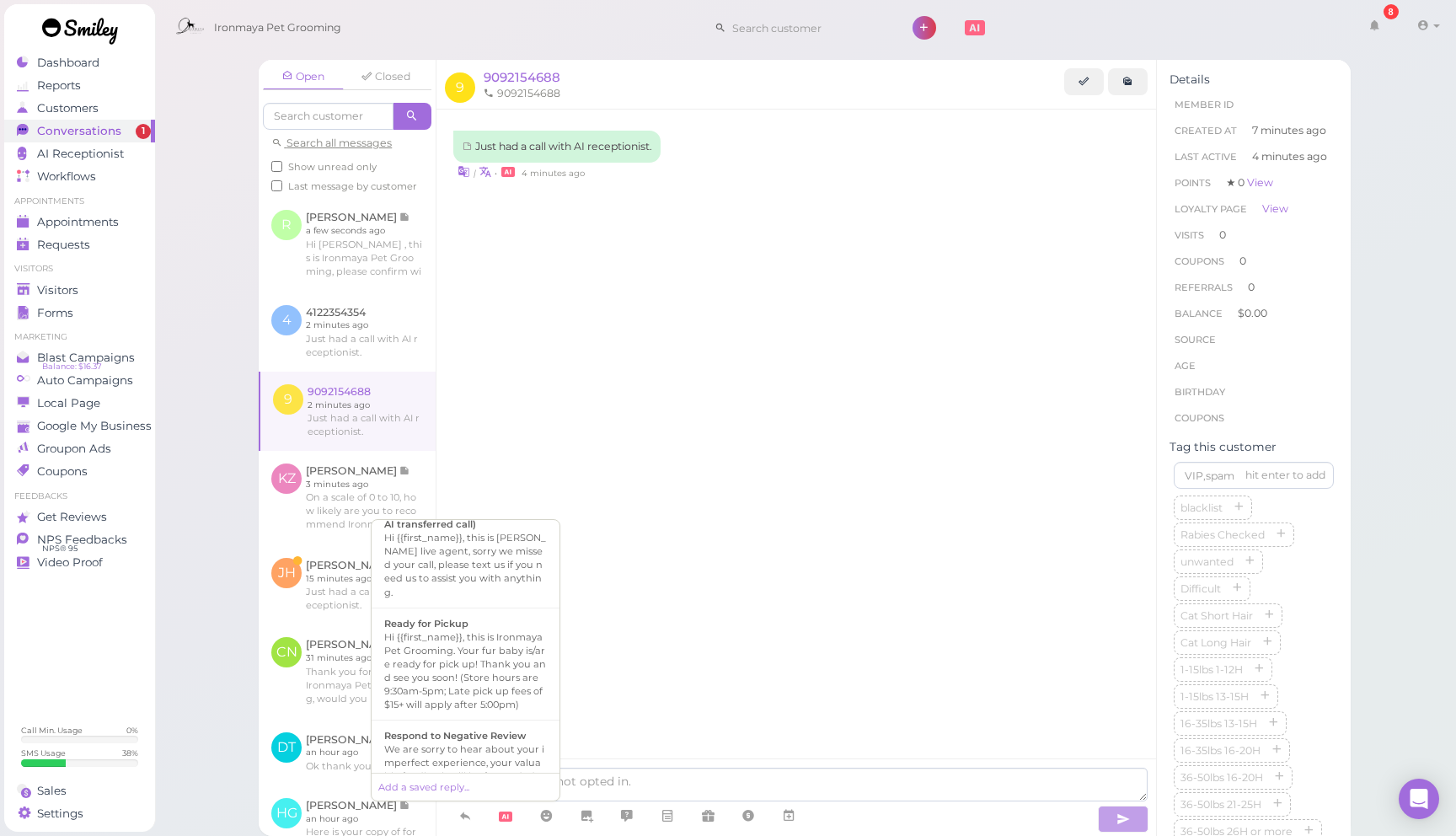
scroll to position [610, 0]
click at [482, 574] on div "Hi {{first_name}}, this is [PERSON_NAME] live agent, sorry we missed your call,…" at bounding box center [466, 591] width 163 height 68
type textarea "Hi {{first_name}}, this is [PERSON_NAME] live agent, sorry we missed your call,…"
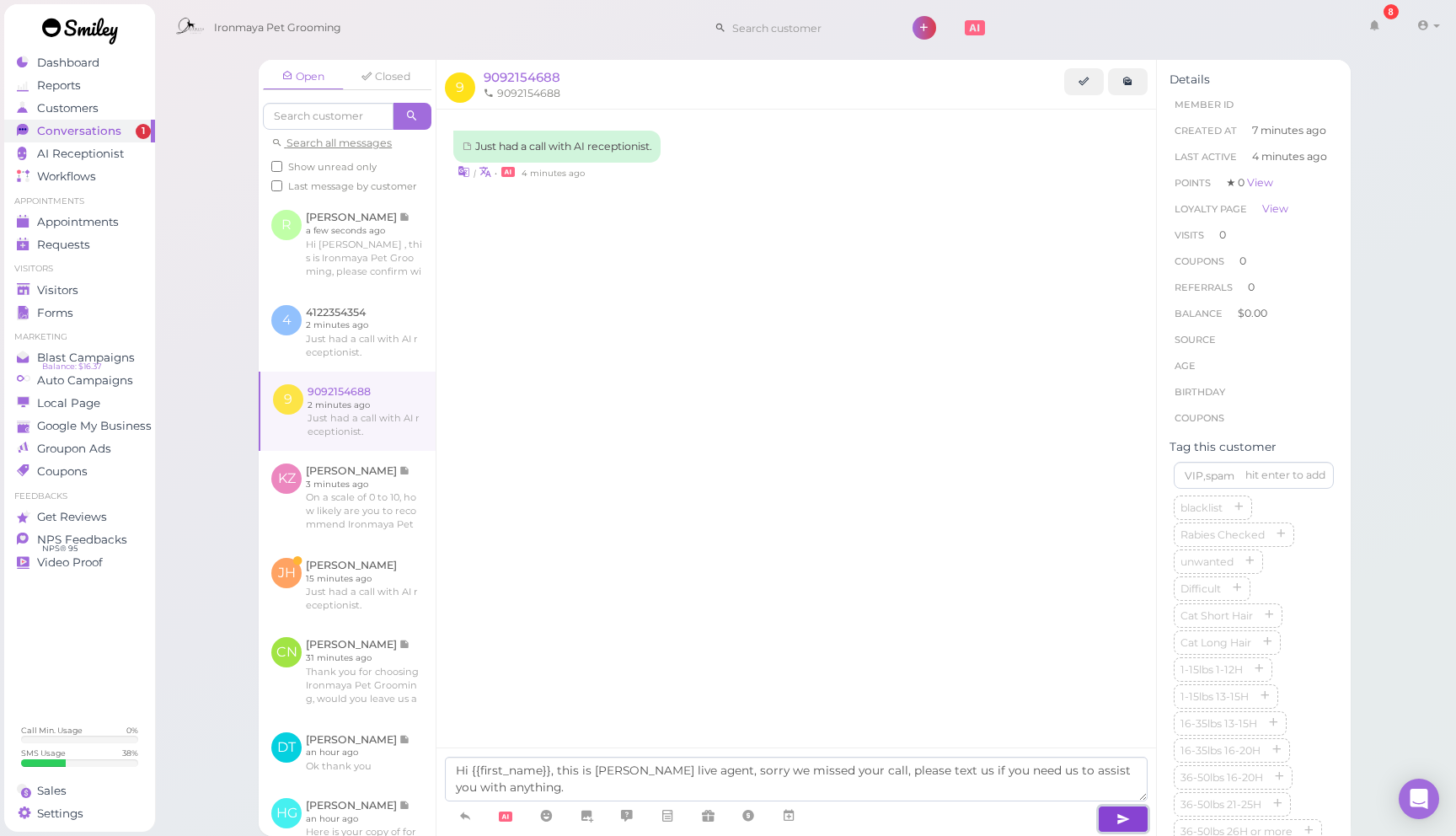
drag, startPoint x: 1136, startPoint y: 818, endPoint x: 985, endPoint y: 714, distance: 183.3
click at [1133, 813] on button "button" at bounding box center [1123, 820] width 50 height 27
click at [781, 588] on div "Just had a call with AI receptionist. | • 4 minutes ago" at bounding box center [796, 458] width 719 height 696
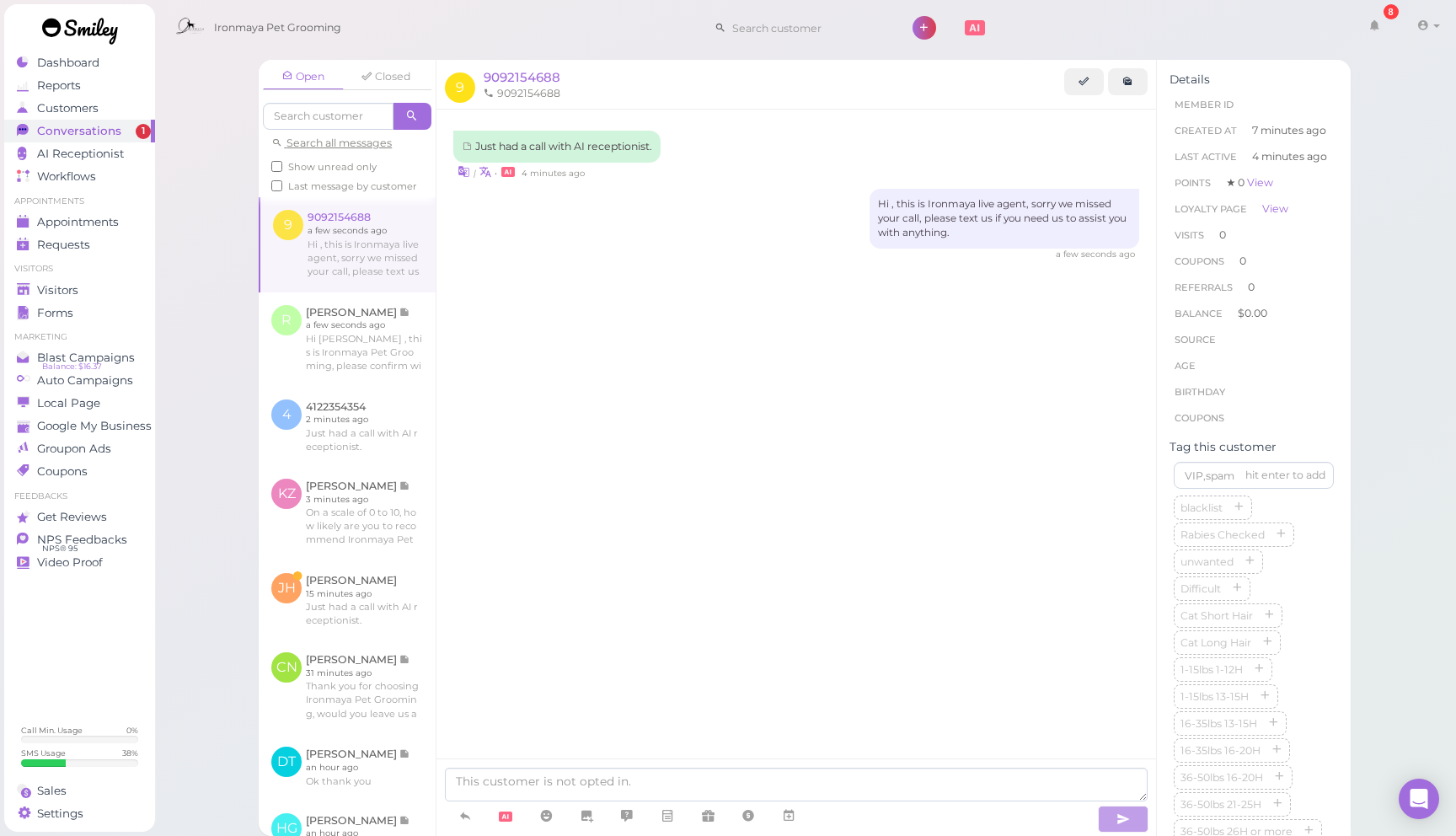
click at [330, 164] on span "Show unread only" at bounding box center [332, 167] width 88 height 12
click at [283, 164] on input "Show unread only" at bounding box center [276, 167] width 11 height 11
checkbox input "true"
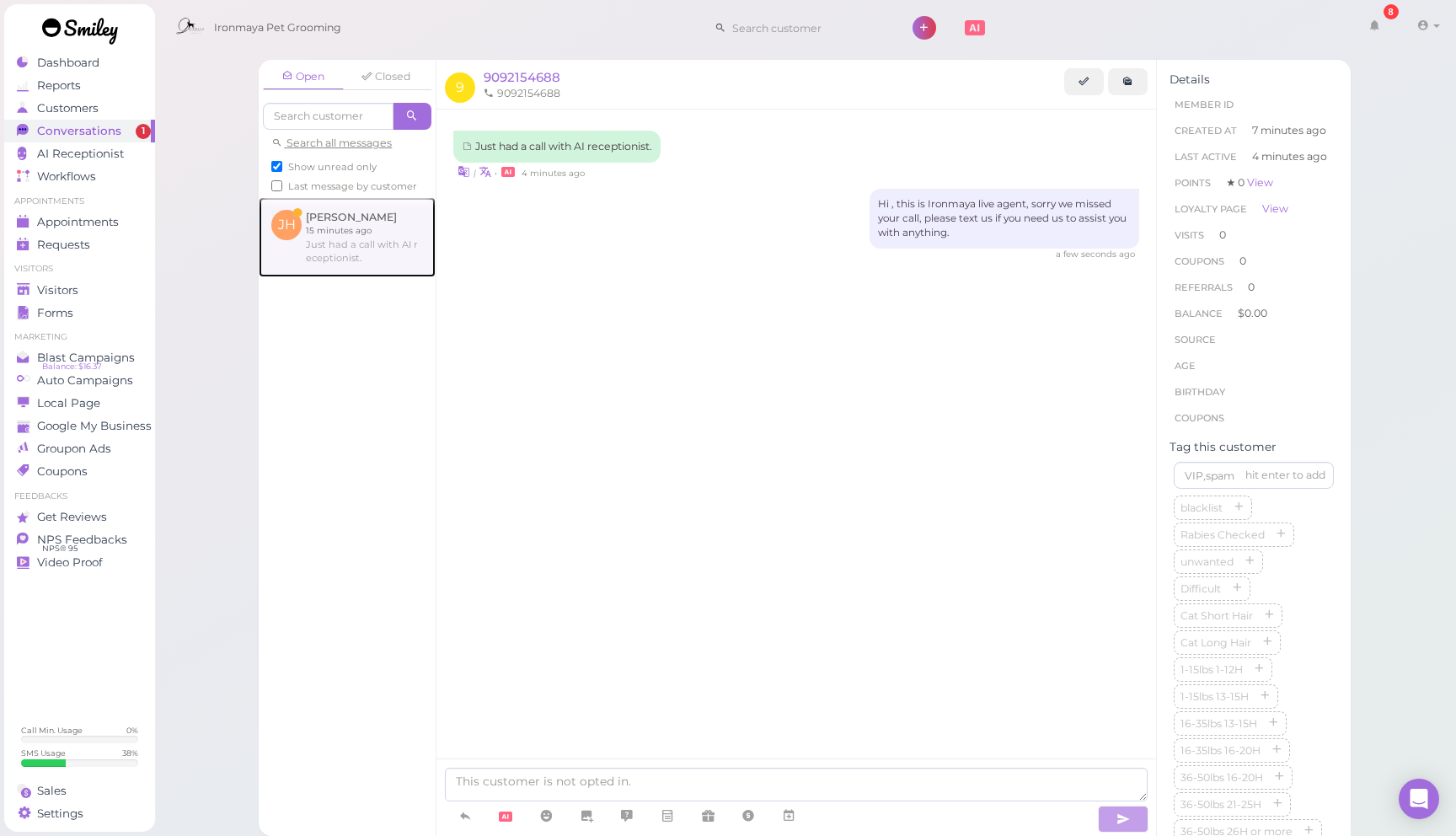
click at [355, 214] on link at bounding box center [347, 237] width 177 height 79
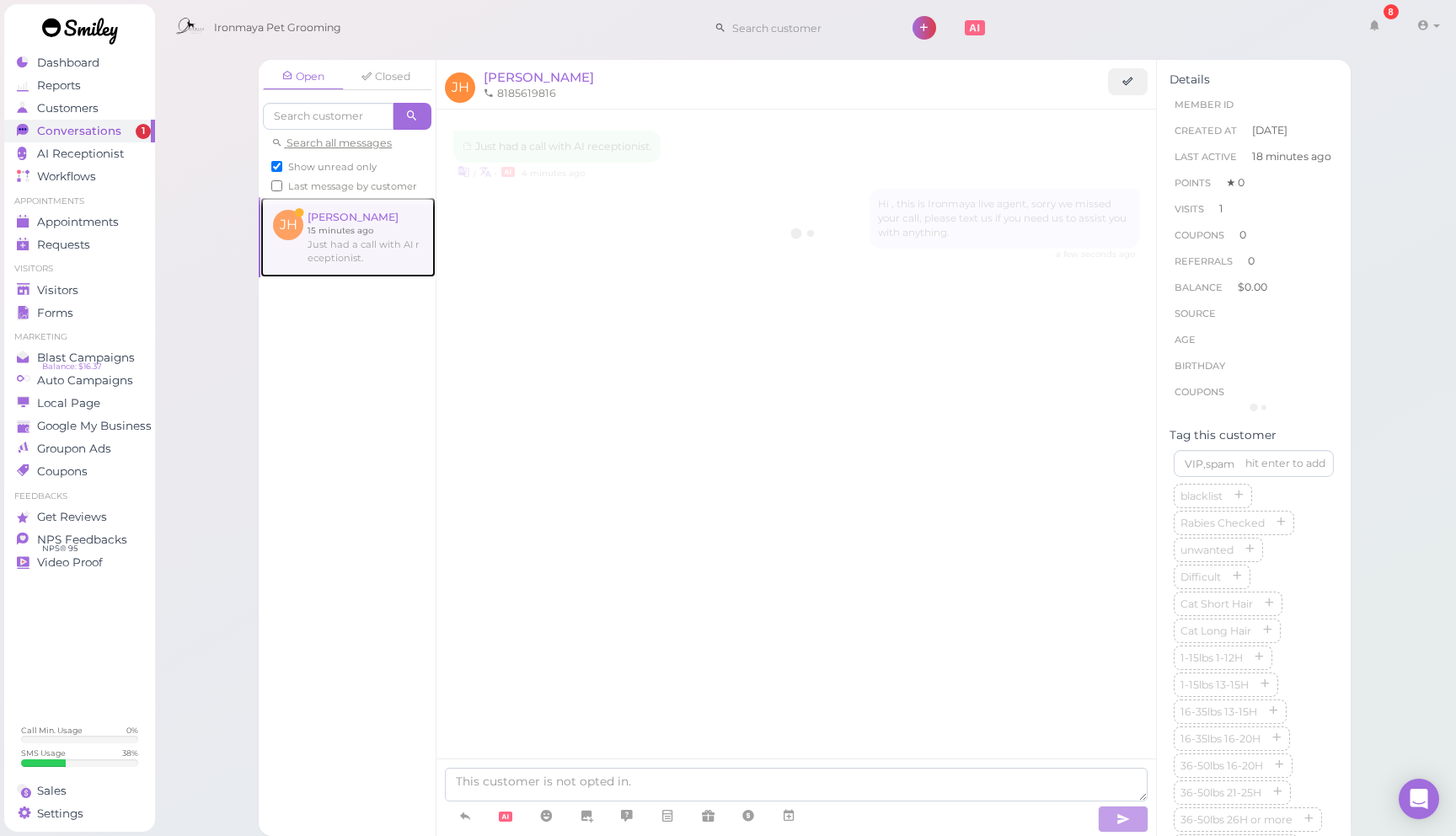
scroll to position [2027, 0]
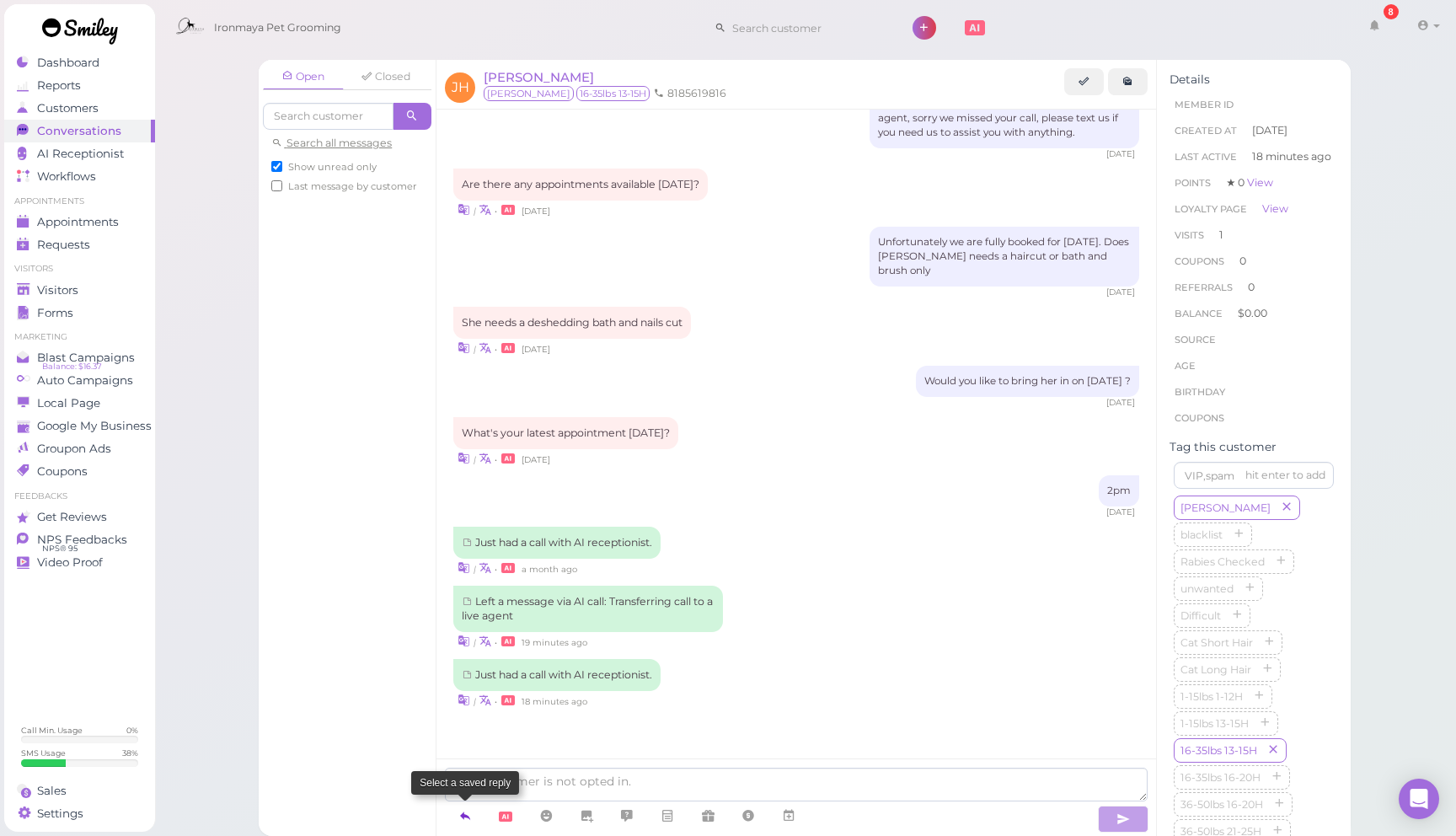
click at [466, 817] on icon at bounding box center [465, 816] width 14 height 17
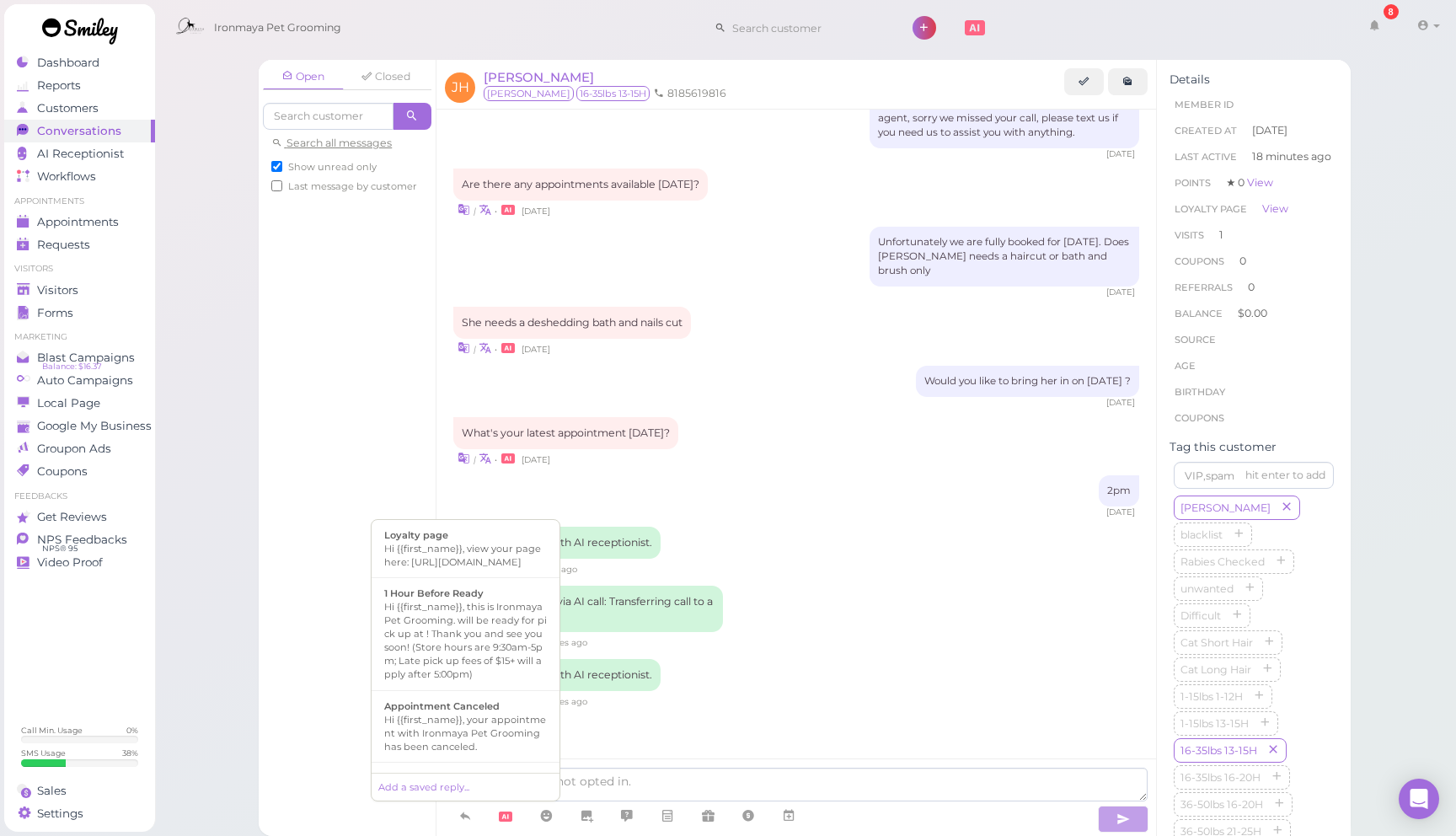
click at [785, 641] on div "| • 19 minutes ago" at bounding box center [796, 641] width 686 height 18
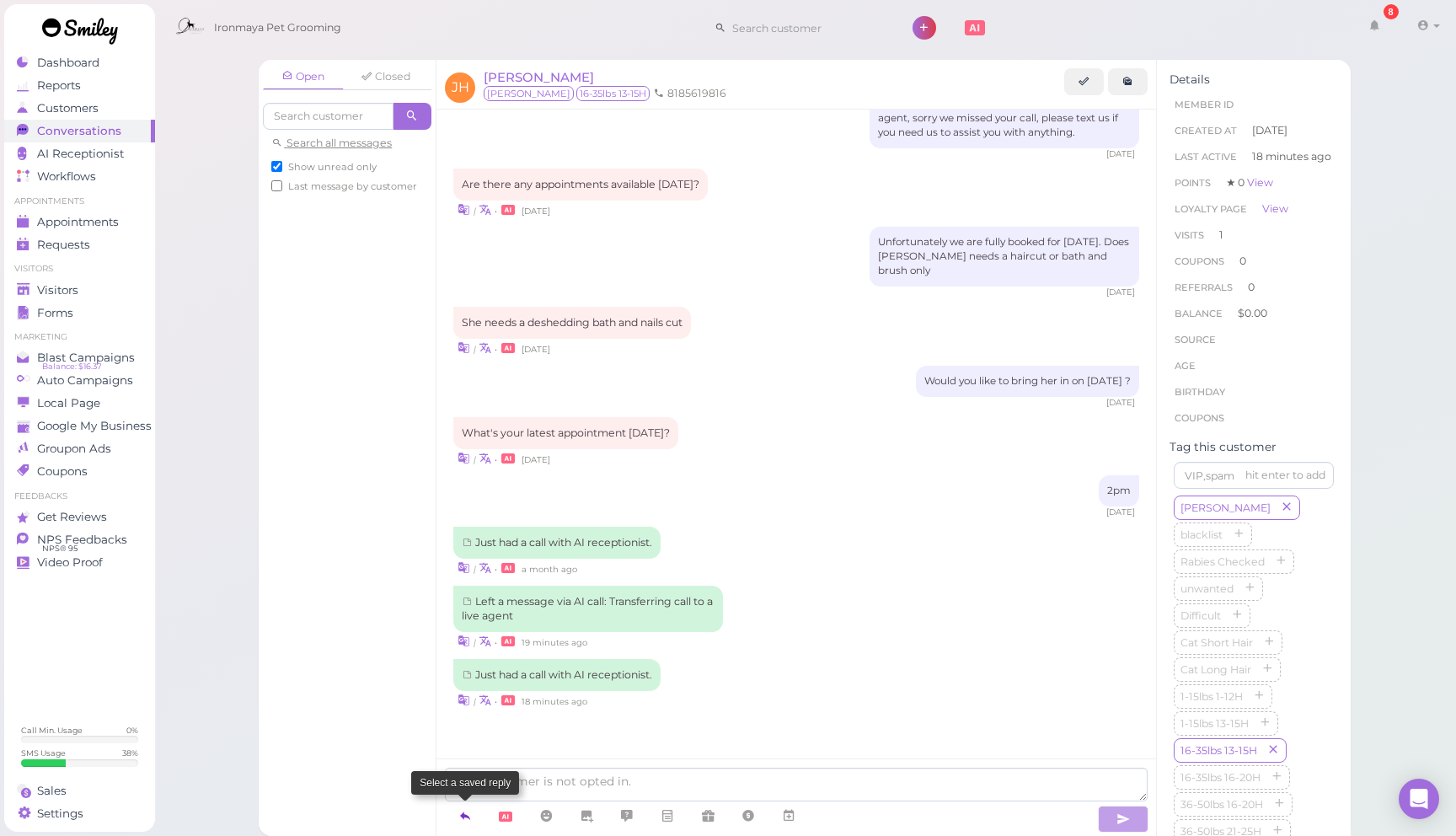
click at [466, 814] on icon at bounding box center [465, 816] width 14 height 17
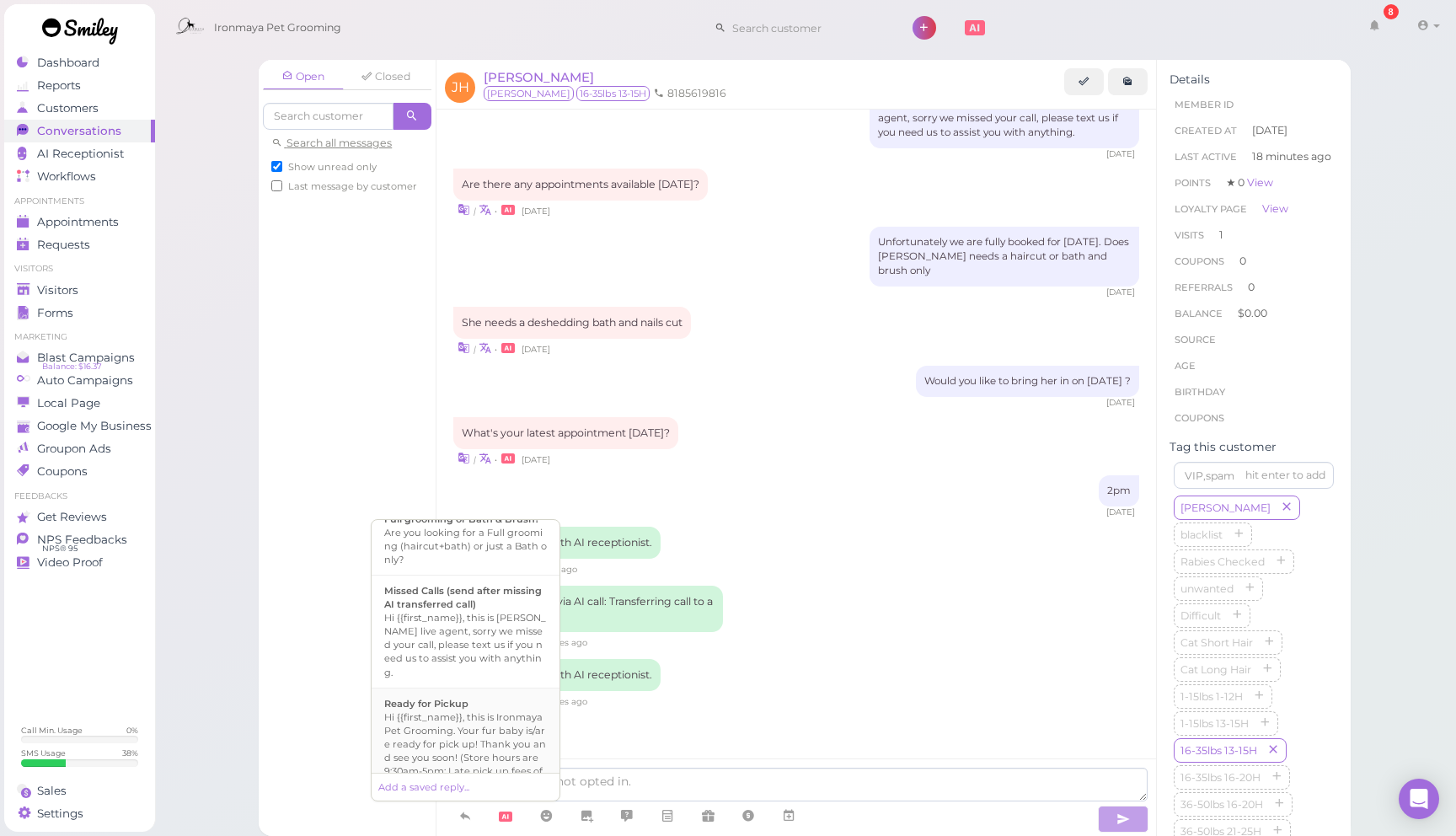
scroll to position [559, 0]
click at [470, 616] on div "Hi {{first_name}}, this is [PERSON_NAME] live agent, sorry we missed your call,…" at bounding box center [466, 641] width 163 height 68
type textarea "Hi {{first_name}}, this is [PERSON_NAME] live agent, sorry we missed your call,…"
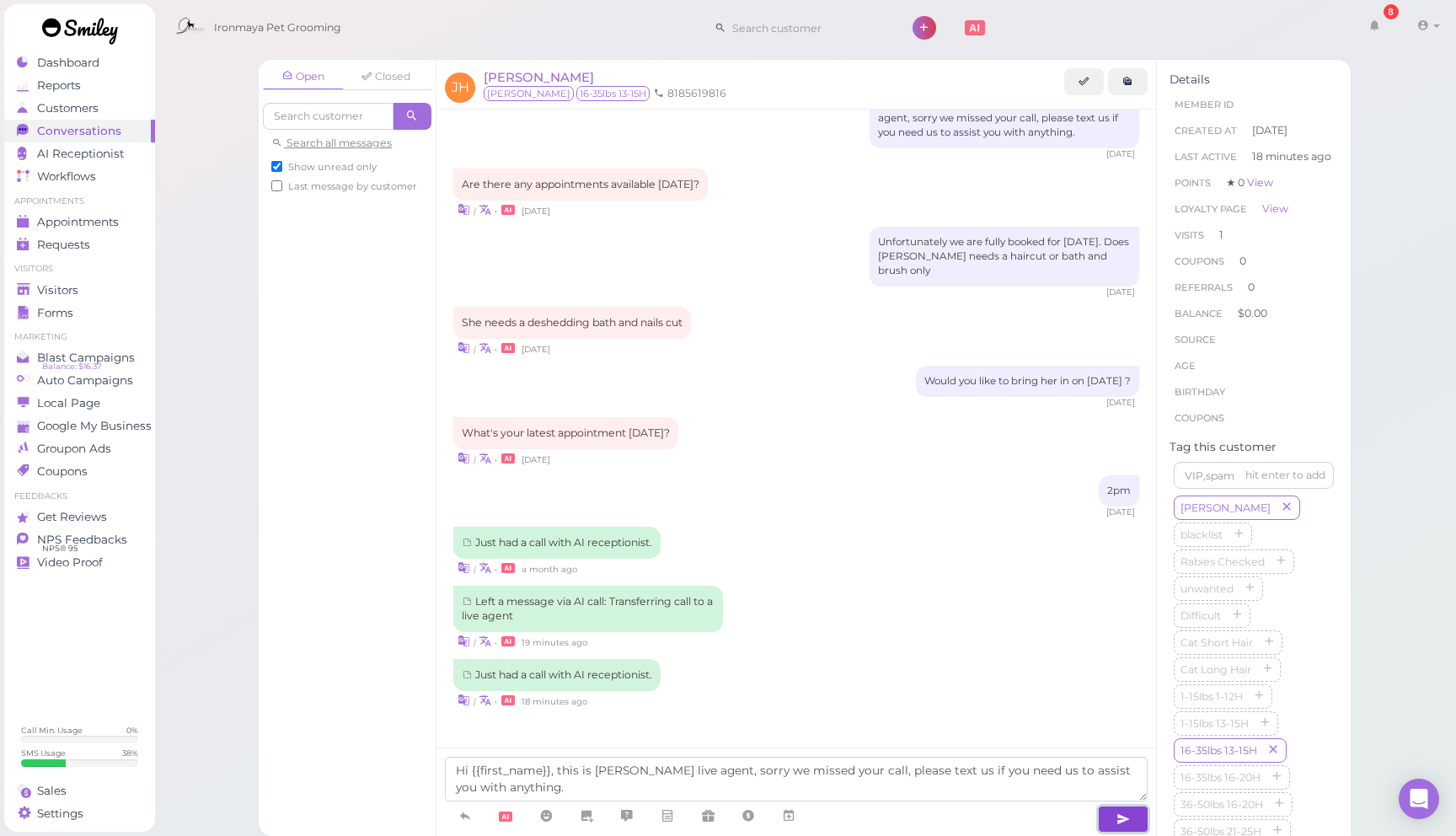
click at [1130, 821] on button "button" at bounding box center [1123, 820] width 50 height 27
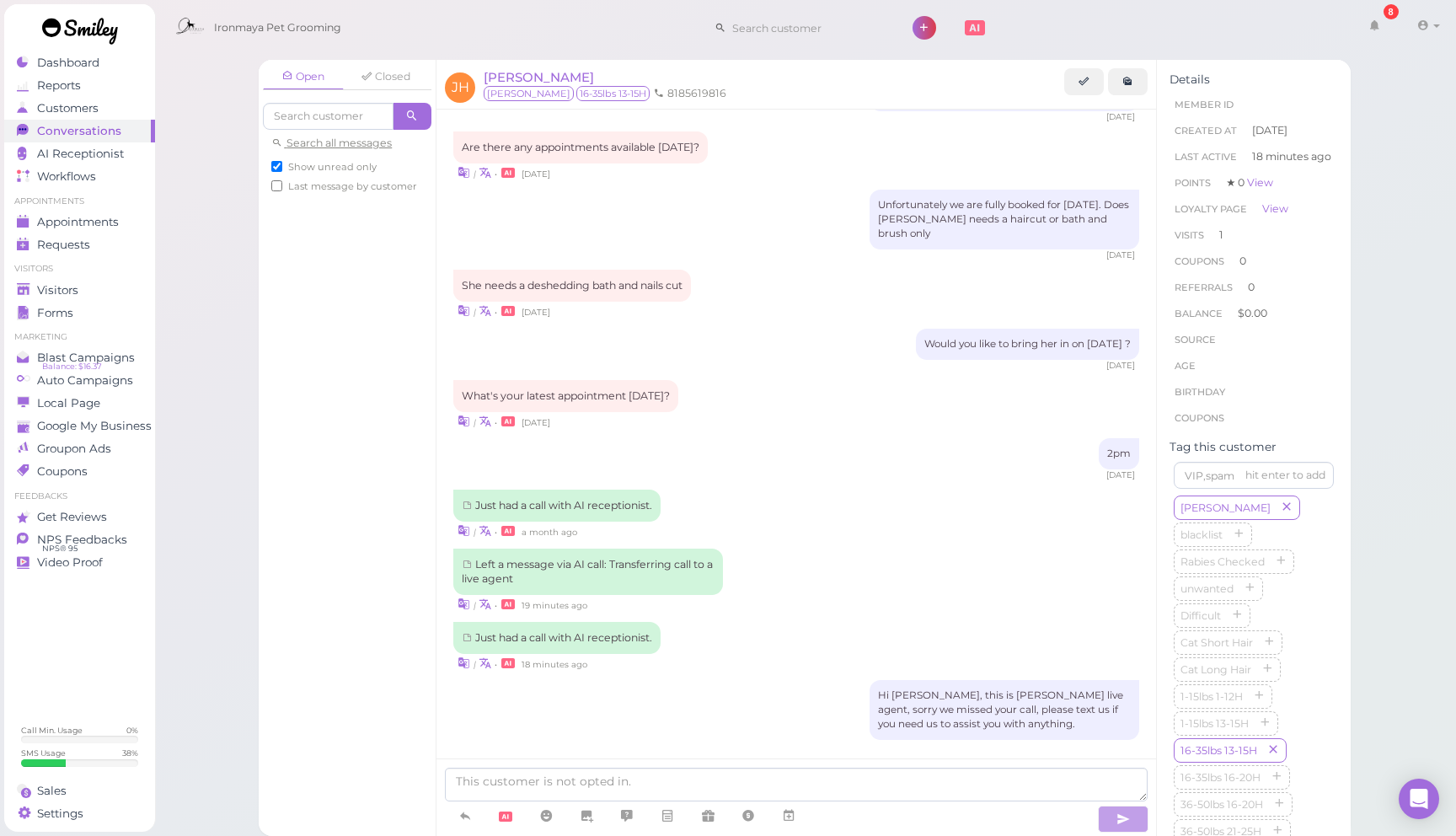
scroll to position [2095, 0]
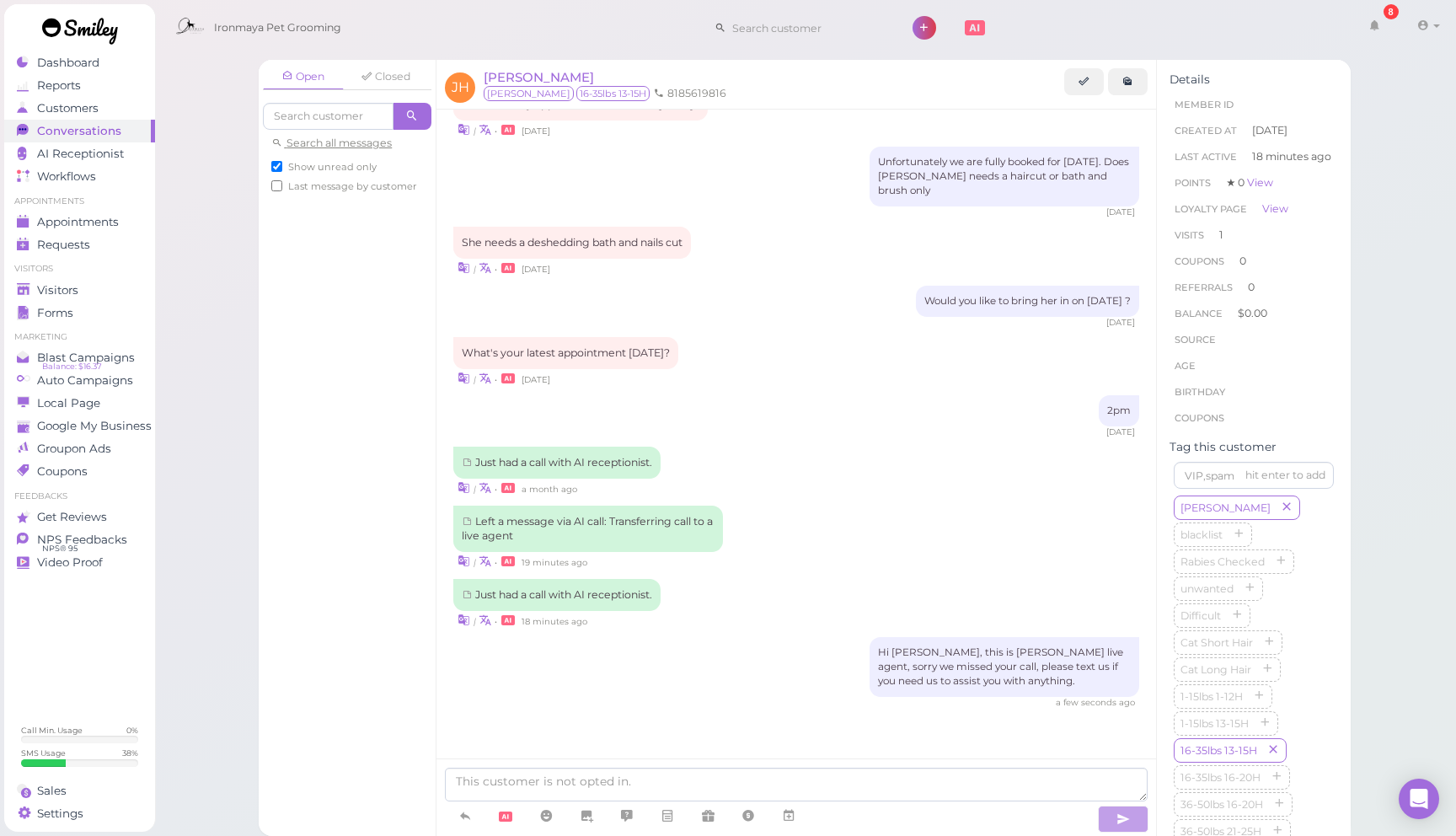
drag, startPoint x: 345, startPoint y: 163, endPoint x: 347, endPoint y: 194, distance: 31.1
click at [345, 163] on span "Show unread only" at bounding box center [332, 167] width 88 height 12
click at [283, 163] on input "Show unread only" at bounding box center [276, 167] width 11 height 11
checkbox input "false"
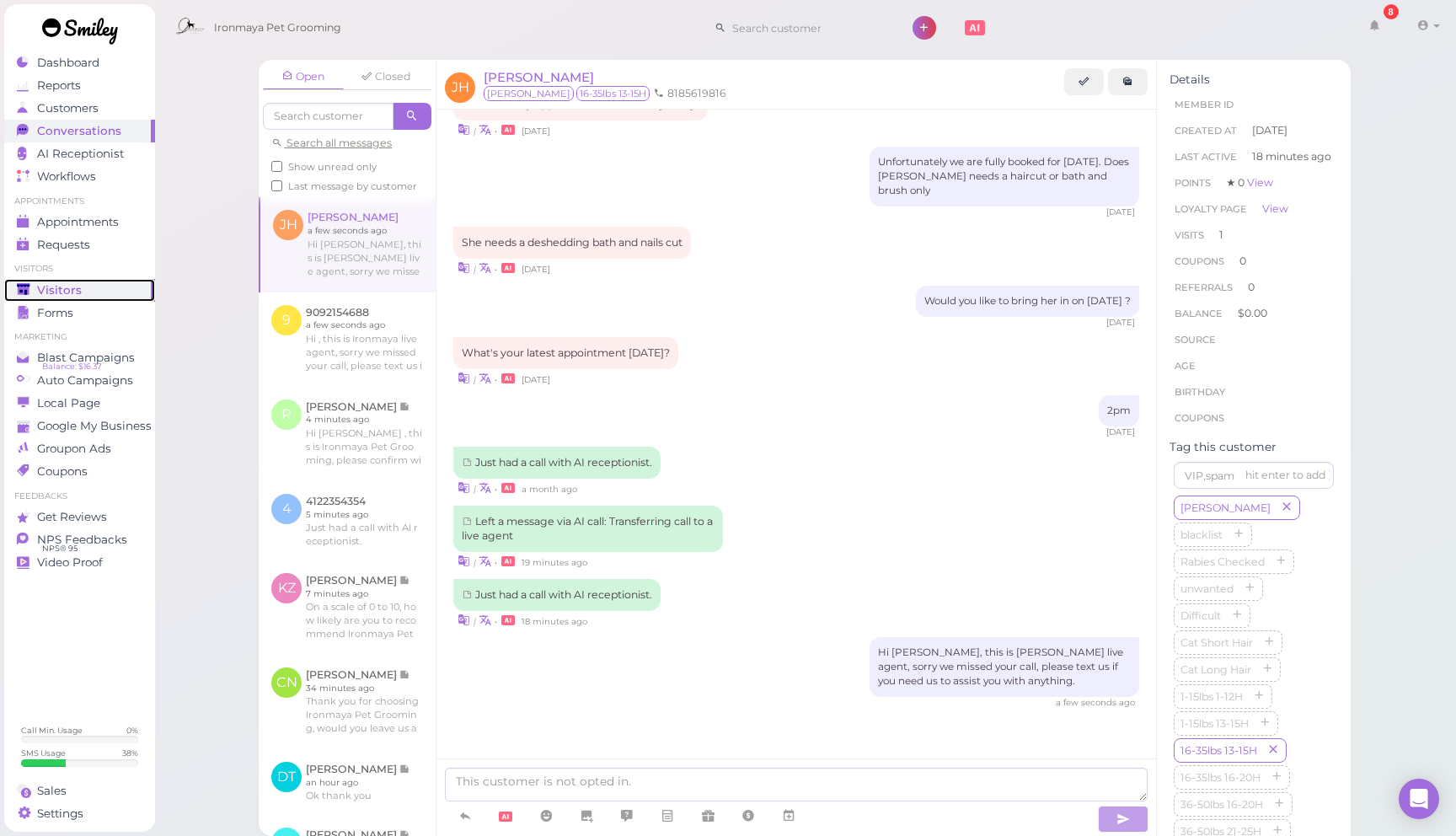
drag, startPoint x: 86, startPoint y: 282, endPoint x: 115, endPoint y: 286, distance: 29.3
click at [85, 282] on link "Visitors" at bounding box center [80, 290] width 151 height 23
